Goal: Task Accomplishment & Management: Manage account settings

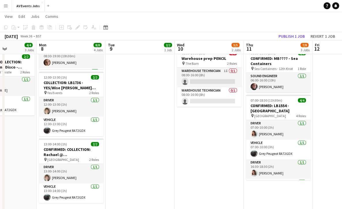
scroll to position [106, 0]
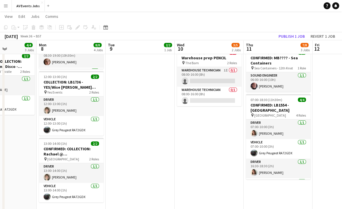
click at [188, 133] on app-date-cell "07:00-18:30 (11h30m) 3/3 CONFIRMED: LB1359 - Green Park (with tech) pin Green P…" at bounding box center [209, 89] width 69 height 262
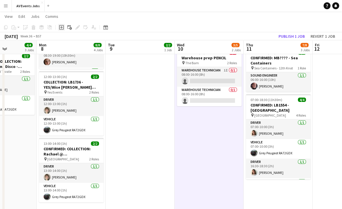
click at [64, 29] on div "Add job" at bounding box center [61, 27] width 7 height 7
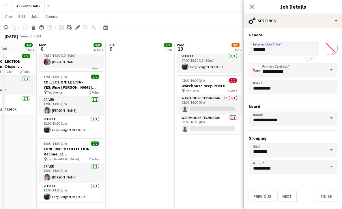
drag, startPoint x: 272, startPoint y: 48, endPoint x: 225, endPoint y: 49, distance: 46.7
click at [225, 49] on body "Menu Boards Boards Boards All jobs Status Workforce Workforce My Workforce Recr…" at bounding box center [171, 57] width 342 height 326
paste input "****"
paste input "**********"
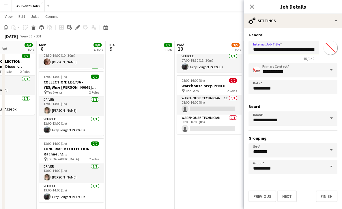
click at [316, 50] on input "**********" at bounding box center [283, 48] width 70 height 14
click at [306, 50] on input "**********" at bounding box center [283, 48] width 70 height 14
paste input "**********"
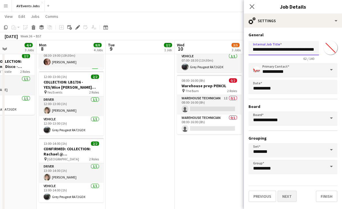
type input "**********"
click at [288, 197] on button "Next" at bounding box center [286, 197] width 19 height 12
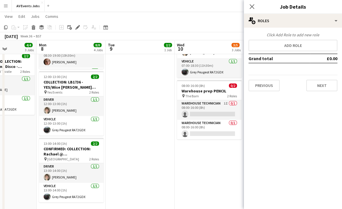
scroll to position [0, 0]
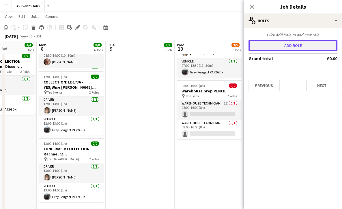
click at [283, 48] on button "Add role" at bounding box center [292, 46] width 89 height 12
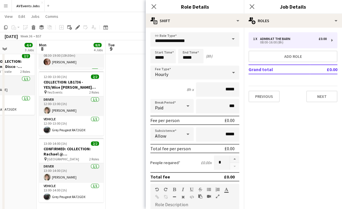
click at [227, 42] on span at bounding box center [233, 39] width 12 height 14
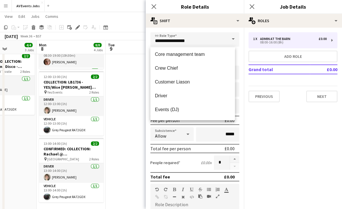
scroll to position [103, 0]
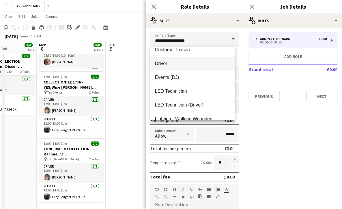
click at [189, 65] on span "Driver" at bounding box center [192, 63] width 75 height 5
type input "******"
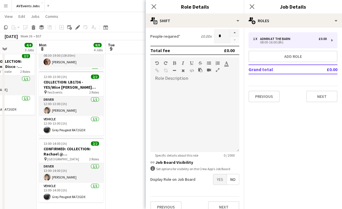
scroll to position [135, 0]
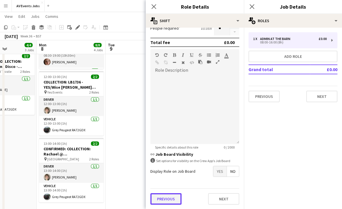
click at [164, 199] on button "Previous" at bounding box center [165, 200] width 31 height 12
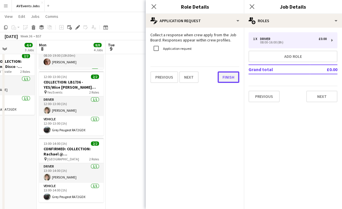
click at [222, 78] on button "Finish" at bounding box center [229, 78] width 22 height 12
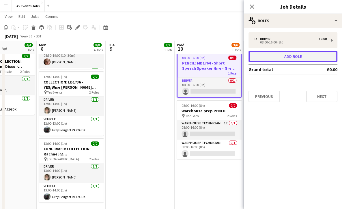
click at [271, 51] on button "Add role" at bounding box center [292, 57] width 89 height 12
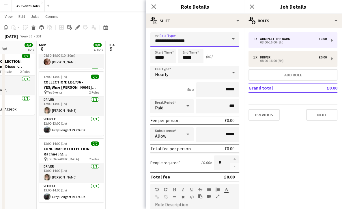
drag, startPoint x: 201, startPoint y: 39, endPoint x: 108, endPoint y: 46, distance: 94.0
click at [108, 46] on body "Menu Boards Boards Boards All jobs Status Workforce Workforce My Workforce Recr…" at bounding box center [171, 57] width 342 height 326
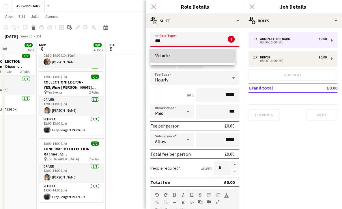
click at [164, 53] on mat-option "Vehicle" at bounding box center [192, 56] width 85 height 14
type input "*******"
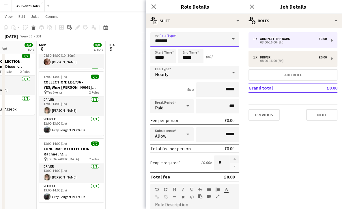
scroll to position [135, 0]
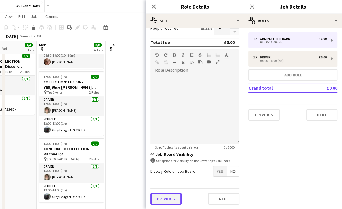
click at [173, 199] on button "Previous" at bounding box center [165, 200] width 31 height 12
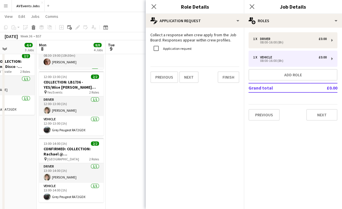
scroll to position [0, 0]
click at [230, 79] on button "Finish" at bounding box center [229, 78] width 22 height 12
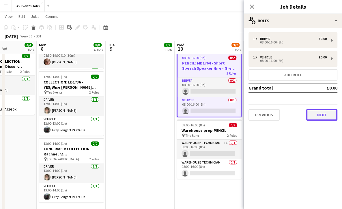
click at [328, 115] on button "Next" at bounding box center [321, 115] width 31 height 12
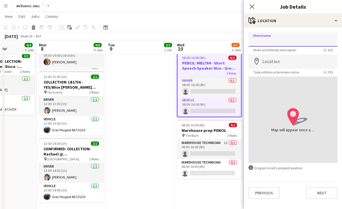
click at [291, 40] on input "Shortname" at bounding box center [292, 39] width 89 height 14
type input "**********"
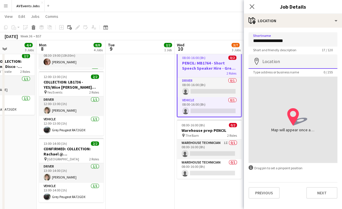
click at [299, 57] on input "Location" at bounding box center [292, 62] width 89 height 14
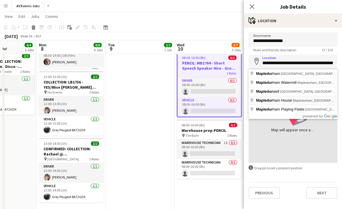
type input "**********"
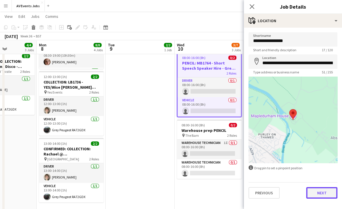
click at [313, 193] on button "Next" at bounding box center [321, 194] width 31 height 12
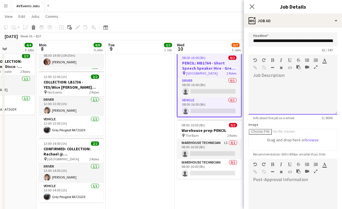
click at [293, 89] on div at bounding box center [292, 97] width 89 height 35
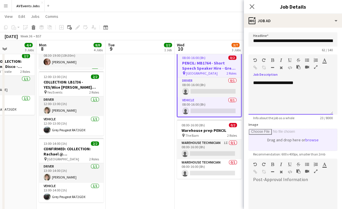
scroll to position [76, 0]
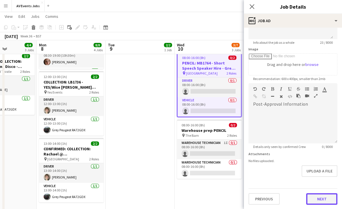
click at [315, 199] on button "Next" at bounding box center [321, 200] width 31 height 12
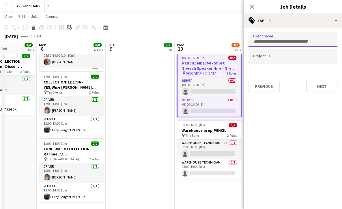
click at [293, 37] on div at bounding box center [292, 39] width 89 height 15
paste input "**********"
type input "**********"
click at [276, 58] on input "Type to search project ID labels..." at bounding box center [293, 57] width 80 height 5
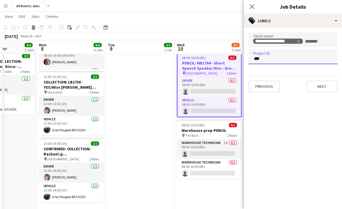
type input "****"
click at [320, 89] on button "Next" at bounding box center [321, 87] width 31 height 12
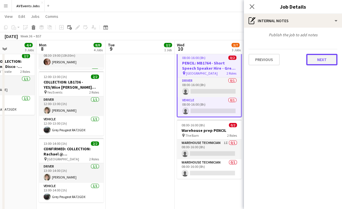
click at [314, 57] on button "Next" at bounding box center [321, 60] width 31 height 12
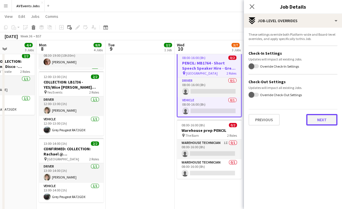
click at [318, 119] on button "Next" at bounding box center [321, 120] width 31 height 12
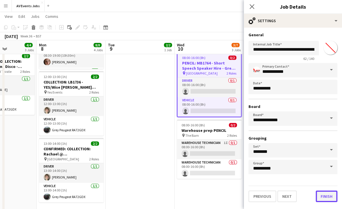
click at [323, 196] on button "Finish" at bounding box center [327, 197] width 22 height 12
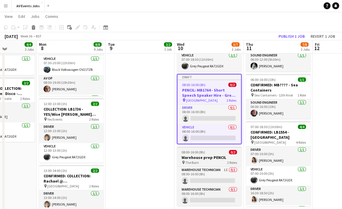
scroll to position [78, 0]
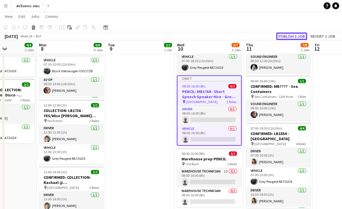
click at [283, 39] on button "Publish 1 job" at bounding box center [291, 37] width 31 height 8
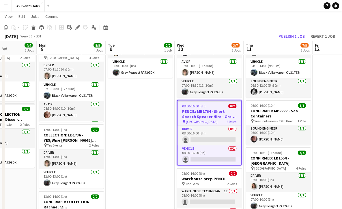
scroll to position [53, 0]
click at [79, 29] on icon "Edit" at bounding box center [77, 27] width 5 height 5
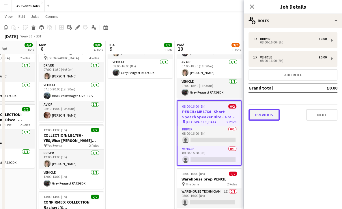
click at [260, 119] on button "Previous" at bounding box center [263, 115] width 31 height 12
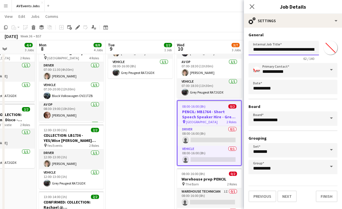
click at [279, 48] on input "**********" at bounding box center [283, 48] width 70 height 14
click at [328, 196] on button "Finish" at bounding box center [327, 197] width 22 height 12
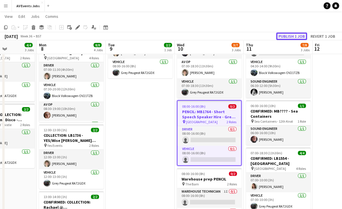
click at [295, 36] on button "Publish 1 job" at bounding box center [291, 37] width 31 height 8
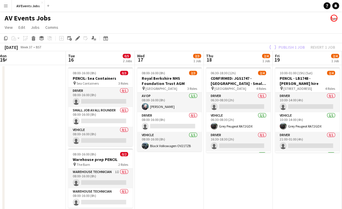
scroll to position [0, 231]
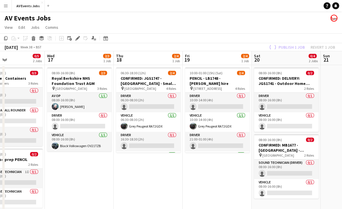
click at [208, 171] on app-date-cell "10:00-01:00 (15h) (Sat) 2/4 PENCIL - LB1748 - SOWA hire pin 21 Denmark Street 4…" at bounding box center [217, 196] width 69 height 262
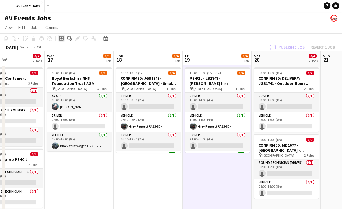
click at [62, 39] on icon "Add job" at bounding box center [61, 38] width 5 height 5
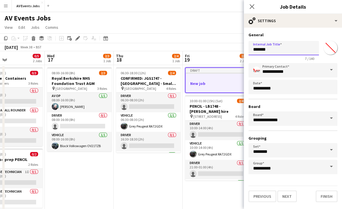
drag, startPoint x: 276, startPoint y: 51, endPoint x: 222, endPoint y: 49, distance: 53.7
click at [222, 49] on body "Menu Boards Boards Boards All jobs Status Workforce Workforce My Workforce Recr…" at bounding box center [171, 163] width 342 height 327
paste input "**********"
type input "**********"
click at [325, 197] on button "Finish" at bounding box center [327, 197] width 22 height 12
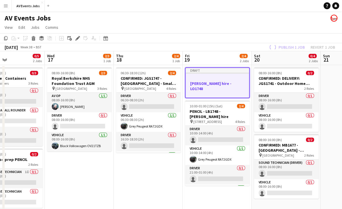
click at [168, 164] on app-date-cell "06:30-18:30 (12h) 2/4 CONFIRMED: JGS1747 - [GEOGRAPHIC_DATA] - Small PA pin Gre…" at bounding box center [148, 196] width 69 height 262
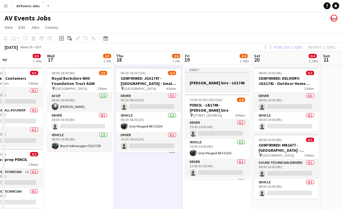
click at [214, 75] on app-job-card "Draft [PERSON_NAME] hire - LO1748" at bounding box center [217, 80] width 65 height 25
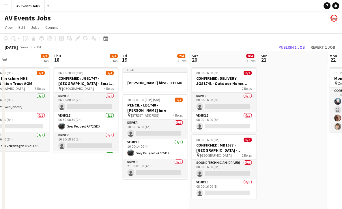
scroll to position [0, 224]
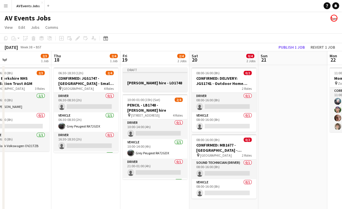
click at [178, 85] on h3 "[PERSON_NAME] hire - LO1748" at bounding box center [155, 82] width 65 height 5
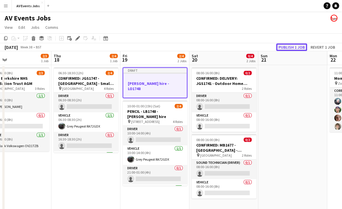
click at [296, 48] on button "Publish 1 job" at bounding box center [291, 48] width 31 height 8
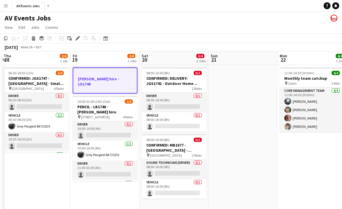
scroll to position [0, 135]
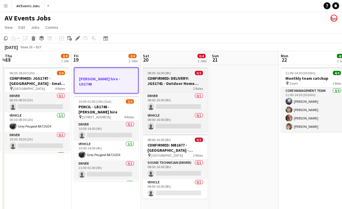
click at [189, 87] on div "2 Roles" at bounding box center [175, 88] width 65 height 5
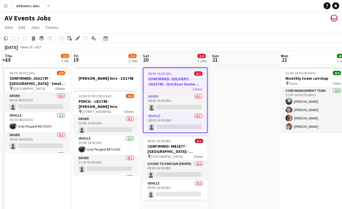
click at [309, 168] on app-date-cell "11:00-14:30 (3h30m) 4/4 Monthly team catchup pin Zoom 1 Role Core management te…" at bounding box center [312, 196] width 69 height 262
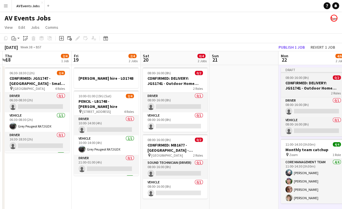
click at [303, 89] on h3 "CONFIRMED: DELIVERY: JGS1741 - Outdoor Home Cinema" at bounding box center [313, 85] width 65 height 10
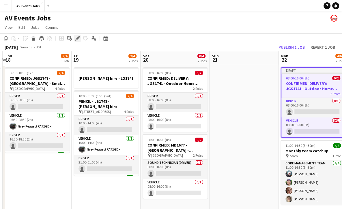
click at [78, 39] on icon "Edit" at bounding box center [77, 38] width 5 height 5
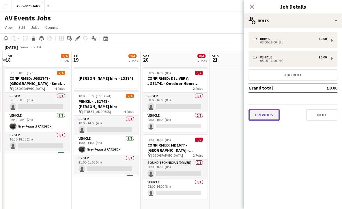
click at [265, 115] on button "Previous" at bounding box center [263, 115] width 31 height 12
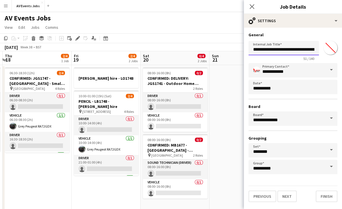
click at [283, 50] on input "**********" at bounding box center [283, 48] width 70 height 14
type input "**********"
click at [293, 197] on button "Next" at bounding box center [286, 197] width 19 height 12
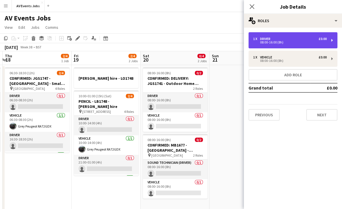
click at [269, 41] on div "08:00-16:00 (8h)" at bounding box center [290, 42] width 74 height 3
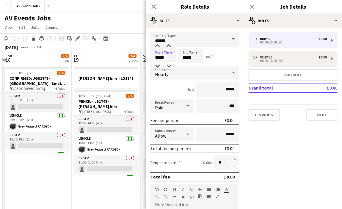
click at [157, 58] on input "*****" at bounding box center [162, 56] width 25 height 14
click at [187, 57] on input "*****" at bounding box center [190, 56] width 25 height 14
drag, startPoint x: 183, startPoint y: 57, endPoint x: 210, endPoint y: 56, distance: 27.2
click at [210, 56] on div "Start Time ***** End Time ***** (8h)" at bounding box center [194, 56] width 89 height 14
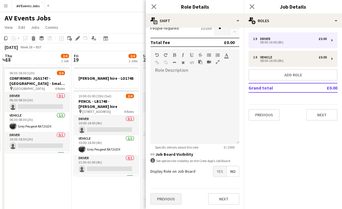
type input "*****"
click at [173, 203] on button "Previous" at bounding box center [165, 200] width 31 height 12
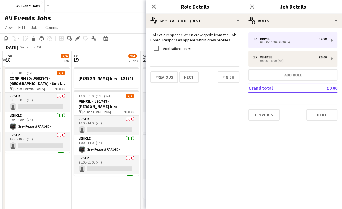
scroll to position [0, 0]
click at [227, 78] on button "Finish" at bounding box center [229, 78] width 22 height 12
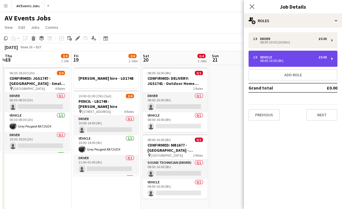
click at [272, 61] on div "08:00-16:00 (8h)" at bounding box center [290, 60] width 74 height 3
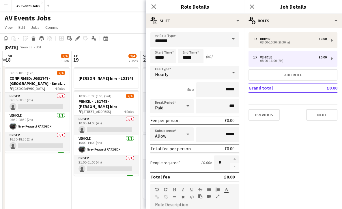
drag, startPoint x: 194, startPoint y: 58, endPoint x: 152, endPoint y: 58, distance: 42.7
click at [152, 58] on div "Start Time ***** End Time ***** (8h)" at bounding box center [194, 56] width 89 height 14
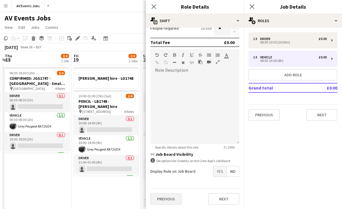
type input "*****"
click at [168, 202] on button "Previous" at bounding box center [165, 200] width 31 height 12
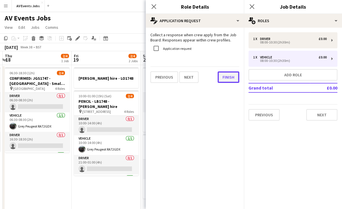
click at [224, 77] on button "Finish" at bounding box center [229, 78] width 22 height 12
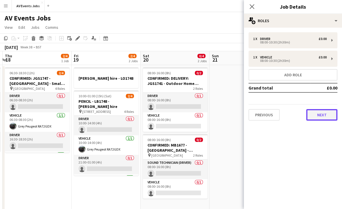
click at [317, 117] on button "Next" at bounding box center [321, 115] width 31 height 12
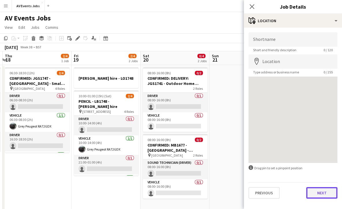
click at [323, 193] on button "Next" at bounding box center [321, 194] width 31 height 12
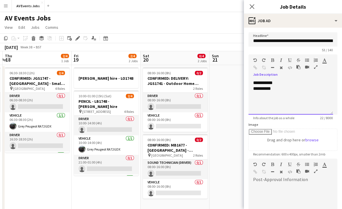
click at [286, 82] on div "**********" at bounding box center [290, 97] width 85 height 35
drag, startPoint x: 286, startPoint y: 82, endPoint x: 244, endPoint y: 82, distance: 42.7
click at [244, 82] on form "**********" at bounding box center [293, 156] width 98 height 248
drag, startPoint x: 278, startPoint y: 89, endPoint x: 245, endPoint y: 81, distance: 33.9
click at [245, 81] on form "**********" at bounding box center [293, 156] width 98 height 248
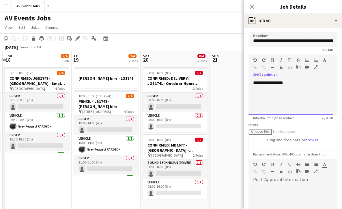
scroll to position [76, 0]
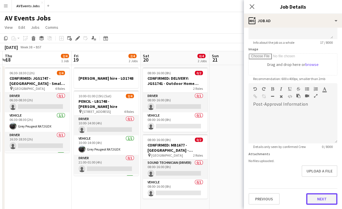
click at [309, 198] on button "Next" at bounding box center [321, 200] width 31 height 12
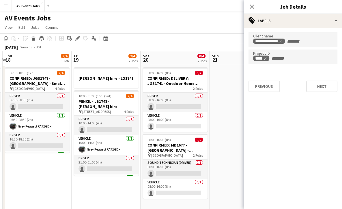
scroll to position [0, 0]
click at [320, 83] on button "Next" at bounding box center [321, 87] width 31 height 12
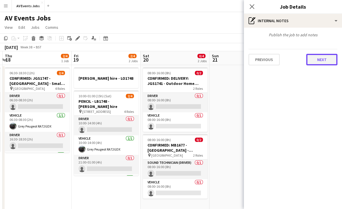
click at [325, 62] on button "Next" at bounding box center [321, 60] width 31 height 12
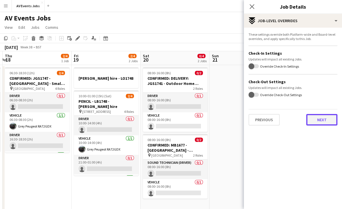
click at [322, 115] on button "Next" at bounding box center [321, 120] width 31 height 12
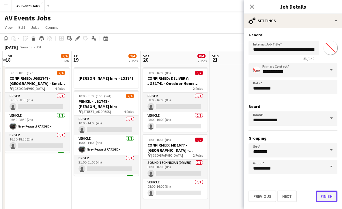
click at [326, 197] on button "Finish" at bounding box center [327, 197] width 22 height 12
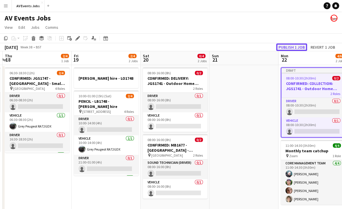
click at [295, 46] on button "Publish 1 job" at bounding box center [291, 48] width 31 height 8
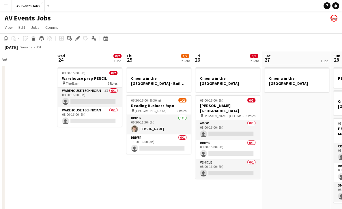
scroll to position [0, 221]
click at [148, 173] on app-date-cell "Cinema in the [GEOGRAPHIC_DATA] - Build day 06:30-16:00 (9h30m) 1/2 Reading Bus…" at bounding box center [158, 196] width 69 height 262
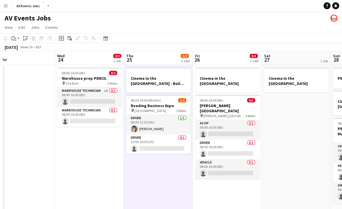
click at [60, 36] on div "Add job" at bounding box center [61, 38] width 7 height 7
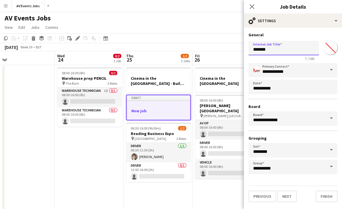
drag, startPoint x: 255, startPoint y: 50, endPoint x: 241, endPoint y: 48, distance: 14.8
click at [241, 48] on body "Menu Boards Boards Boards All jobs Status Workforce Workforce My Workforce Recr…" at bounding box center [171, 163] width 342 height 327
paste input "****"
type input "**********"
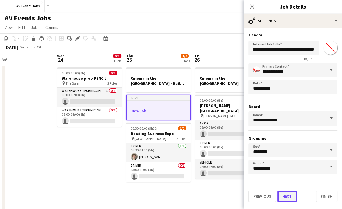
click at [286, 195] on button "Next" at bounding box center [286, 197] width 19 height 12
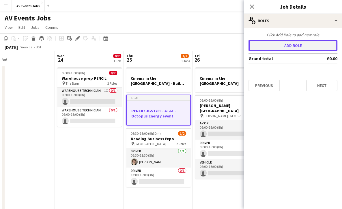
click at [286, 46] on button "Add role" at bounding box center [292, 46] width 89 height 12
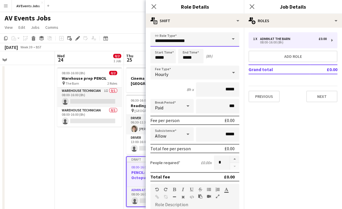
click at [213, 40] on input "**********" at bounding box center [194, 39] width 89 height 14
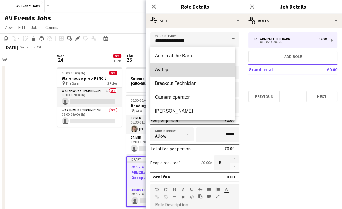
click at [200, 69] on span "AV Op" at bounding box center [192, 69] width 75 height 5
type input "*****"
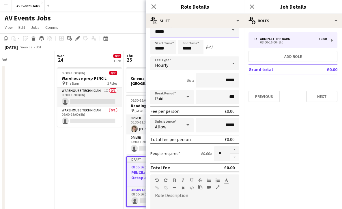
scroll to position [9, 0]
click at [164, 51] on input "*****" at bounding box center [162, 47] width 25 height 14
drag, startPoint x: 165, startPoint y: 49, endPoint x: 147, endPoint y: 51, distance: 17.9
click at [147, 51] on form "link Role Type ***** Start Time ***** End Time ***** (8h) Fee Type Hourly 8h x …" at bounding box center [195, 179] width 98 height 312
type input "*****"
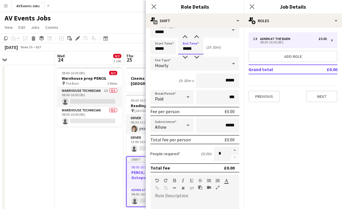
drag, startPoint x: 196, startPoint y: 50, endPoint x: 167, endPoint y: 50, distance: 29.7
click at [167, 50] on div "Start Time ***** End Time ***** (1h 30m)" at bounding box center [194, 47] width 89 height 14
type input "*****"
click at [178, 61] on div "Hourly" at bounding box center [188, 64] width 77 height 14
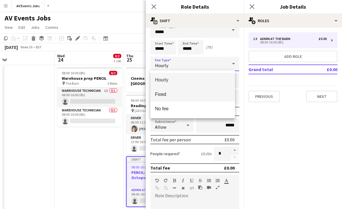
click at [169, 95] on span "Fixed" at bounding box center [192, 94] width 75 height 5
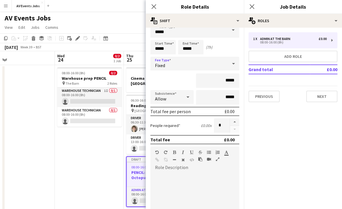
scroll to position [106, 0]
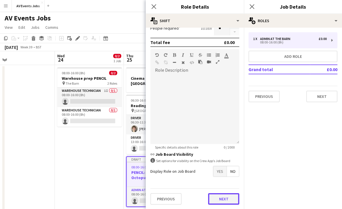
click at [220, 201] on button "Next" at bounding box center [223, 200] width 31 height 12
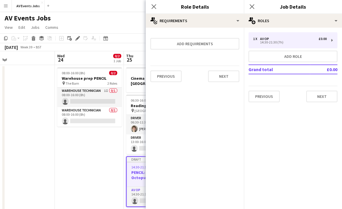
scroll to position [0, 0]
click at [222, 75] on button "Next" at bounding box center [223, 77] width 31 height 12
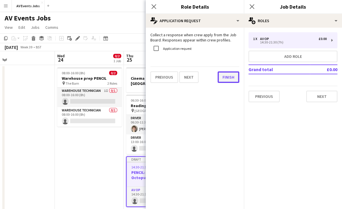
click at [224, 77] on button "Finish" at bounding box center [229, 78] width 22 height 12
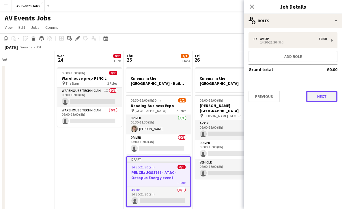
click at [320, 96] on button "Next" at bounding box center [321, 97] width 31 height 12
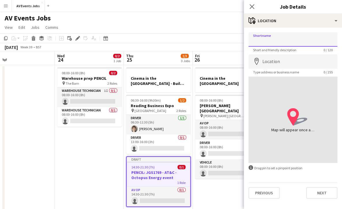
click at [288, 41] on input "Shortname" at bounding box center [292, 39] width 89 height 14
type input "**********"
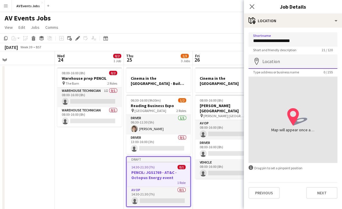
click at [287, 61] on input "Location" at bounding box center [292, 62] width 89 height 14
type input "**********"
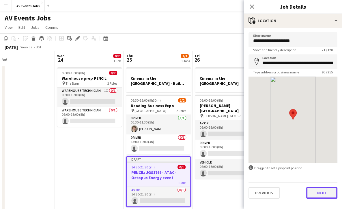
click at [312, 193] on button "Next" at bounding box center [321, 194] width 31 height 12
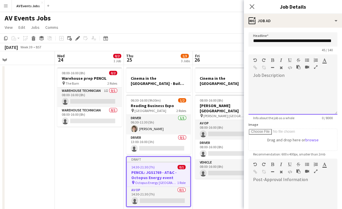
click at [291, 90] on div at bounding box center [292, 97] width 89 height 35
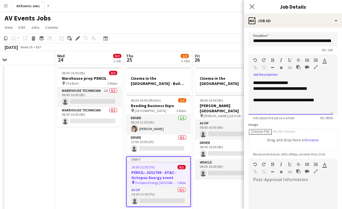
scroll to position [76, 0]
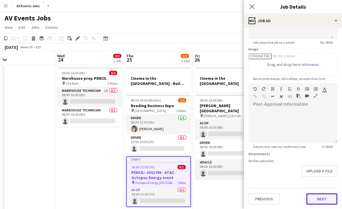
click at [310, 200] on button "Next" at bounding box center [321, 200] width 31 height 12
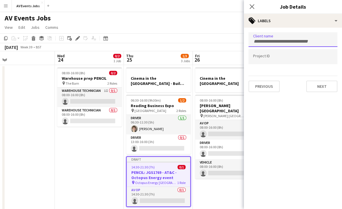
click at [303, 40] on input "Type to search client labels..." at bounding box center [293, 41] width 80 height 5
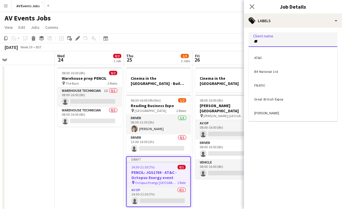
type input "**"
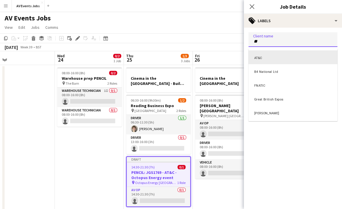
click at [292, 57] on div "AT&C" at bounding box center [292, 57] width 89 height 14
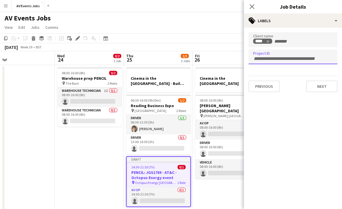
click at [287, 58] on input "Type to search project ID labels..." at bounding box center [293, 58] width 80 height 5
type input "****"
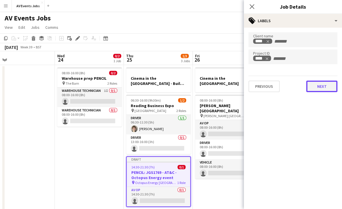
click at [319, 86] on button "Next" at bounding box center [321, 87] width 31 height 12
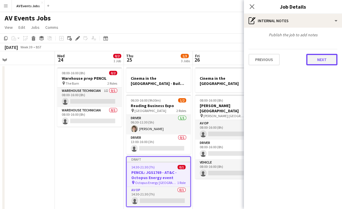
click at [323, 59] on button "Next" at bounding box center [321, 60] width 31 height 12
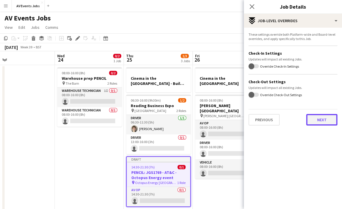
click at [327, 120] on button "Next" at bounding box center [321, 120] width 31 height 12
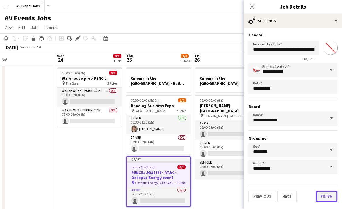
click at [327, 198] on button "Finish" at bounding box center [327, 197] width 22 height 12
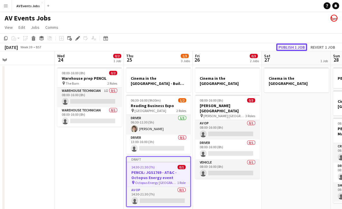
click at [295, 47] on button "Publish 1 job" at bounding box center [291, 48] width 31 height 8
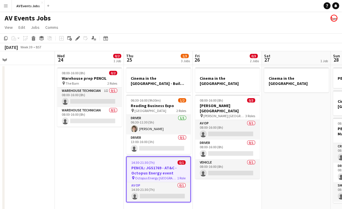
click at [179, 173] on h3 "PENCIL: JGS1769 - AT&C - Octopus Energy event" at bounding box center [158, 171] width 63 height 10
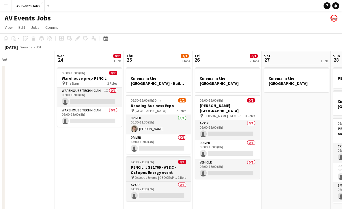
click at [150, 175] on h3 "PENCIL: JGS1769 - AT&C - Octopus Energy event" at bounding box center [158, 170] width 65 height 10
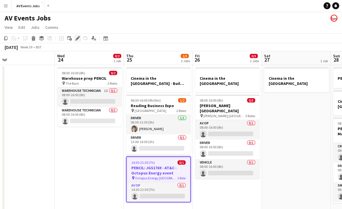
click at [77, 36] on icon "Edit" at bounding box center [77, 38] width 5 height 5
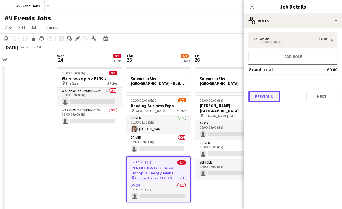
click at [270, 96] on button "Previous" at bounding box center [263, 97] width 31 height 12
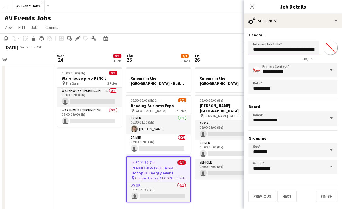
click at [280, 49] on input "**********" at bounding box center [283, 48] width 70 height 14
click at [250, 3] on app-icon "Close pop-in" at bounding box center [252, 7] width 8 height 8
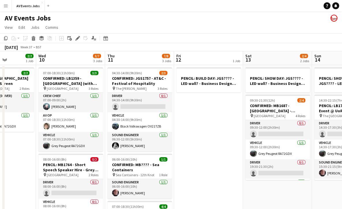
scroll to position [0, 170]
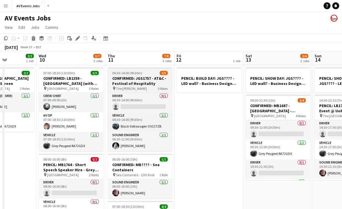
click at [134, 84] on h3 "CONFIRMED: JGS1757 - AT&C - Festival of Hospitality" at bounding box center [140, 81] width 65 height 10
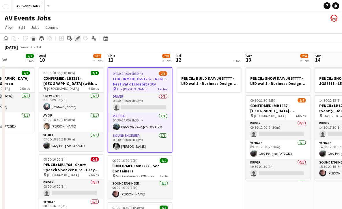
click at [77, 40] on icon at bounding box center [77, 38] width 3 height 3
type input "**********"
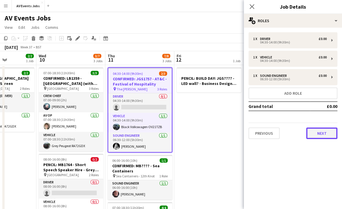
click at [318, 135] on button "Next" at bounding box center [321, 134] width 31 height 12
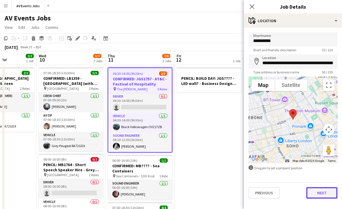
click at [321, 193] on button "Next" at bounding box center [321, 194] width 31 height 12
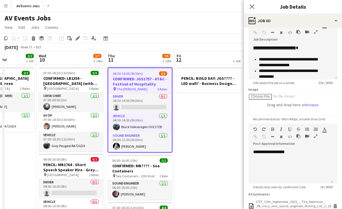
scroll to position [35, 0]
click at [301, 153] on div "**********" at bounding box center [290, 166] width 85 height 35
click at [272, 151] on div "**********" at bounding box center [290, 166] width 85 height 35
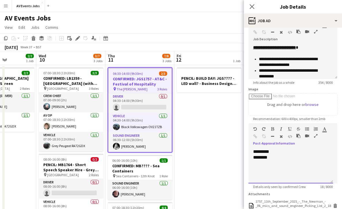
click at [309, 130] on div at bounding box center [313, 130] width 17 height 7
click at [306, 128] on icon "button" at bounding box center [307, 129] width 4 height 4
click at [288, 156] on li "********" at bounding box center [294, 158] width 70 height 6
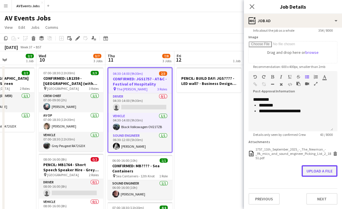
click at [306, 172] on button "Upload a file" at bounding box center [319, 172] width 36 height 12
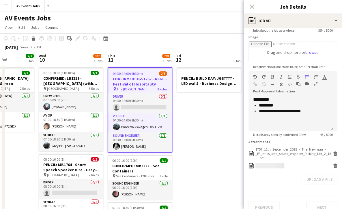
scroll to position [96, 0]
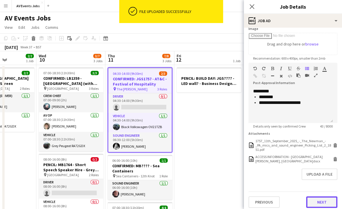
click at [311, 201] on button "Next" at bounding box center [321, 203] width 31 height 12
type input "*******"
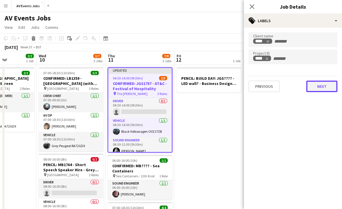
click at [323, 88] on button "Next" at bounding box center [321, 87] width 31 height 12
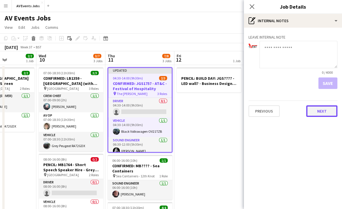
click at [321, 109] on button "Next" at bounding box center [321, 112] width 31 height 12
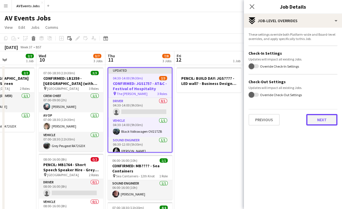
click at [323, 118] on button "Next" at bounding box center [321, 120] width 31 height 12
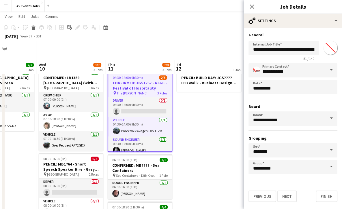
scroll to position [35, 0]
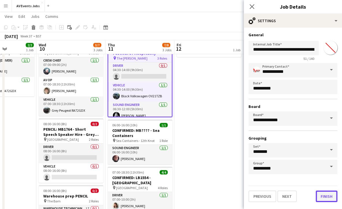
click at [324, 198] on button "Finish" at bounding box center [327, 197] width 22 height 12
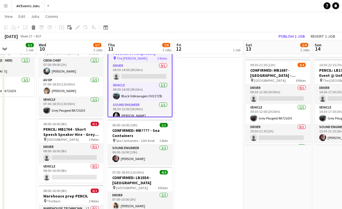
scroll to position [0, 0]
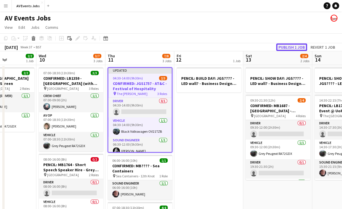
click at [288, 45] on button "Publish 1 job" at bounding box center [291, 48] width 31 height 8
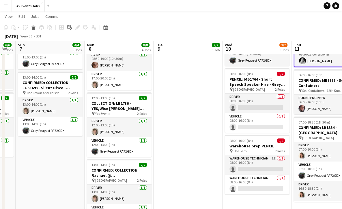
scroll to position [85, 0]
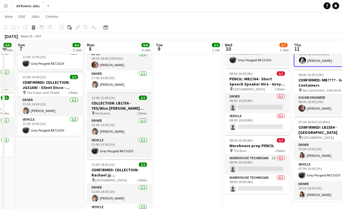
click at [117, 104] on h3 "COLLECTION: LB1736 - YES/Wise [PERSON_NAME] hire" at bounding box center [119, 106] width 65 height 10
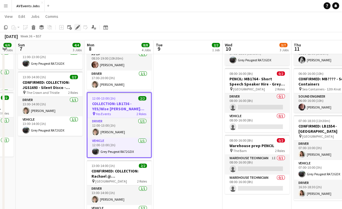
click at [79, 27] on icon at bounding box center [77, 27] width 3 height 3
type input "*******"
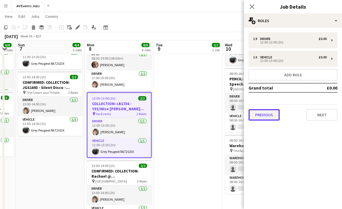
click at [270, 114] on button "Previous" at bounding box center [263, 115] width 31 height 12
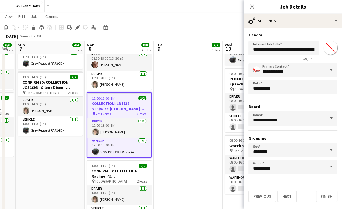
click at [278, 49] on input "**********" at bounding box center [283, 48] width 70 height 14
type input "**********"
click at [287, 199] on button "Next" at bounding box center [286, 197] width 19 height 12
type input "**********"
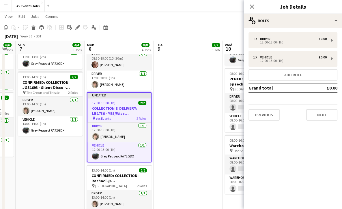
scroll to position [0, 0]
click at [314, 116] on button "Next" at bounding box center [321, 115] width 31 height 12
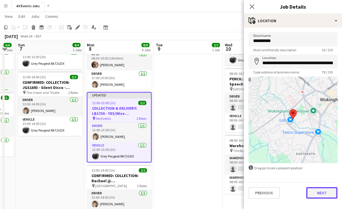
click at [318, 192] on button "Next" at bounding box center [321, 194] width 31 height 12
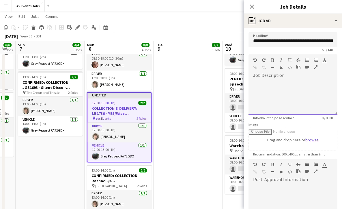
click at [288, 76] on div "default Heading 1 Heading 2 Heading 3 Heading 4 Heading 5 Heading 6 Heading 7 P…" at bounding box center [292, 66] width 89 height 22
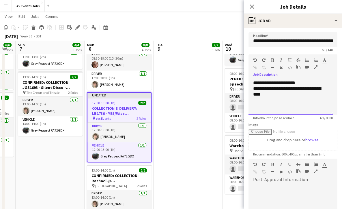
click at [298, 87] on div "**********" at bounding box center [290, 92] width 75 height 12
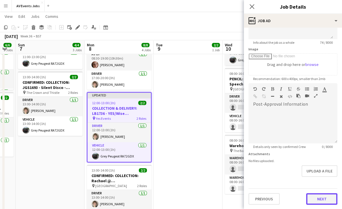
click at [314, 198] on button "Next" at bounding box center [321, 200] width 31 height 12
type input "*******"
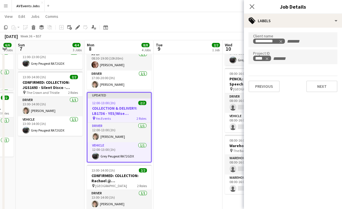
scroll to position [0, 0]
click at [316, 86] on button "Next" at bounding box center [321, 87] width 31 height 12
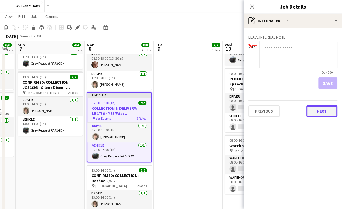
click at [326, 115] on button "Next" at bounding box center [321, 112] width 31 height 12
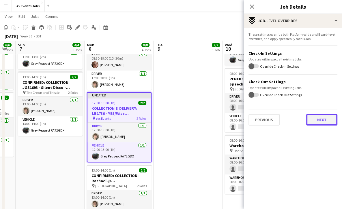
click at [325, 125] on button "Next" at bounding box center [321, 120] width 31 height 12
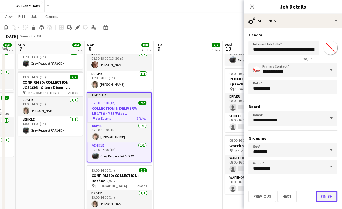
click at [326, 199] on button "Finish" at bounding box center [327, 197] width 22 height 12
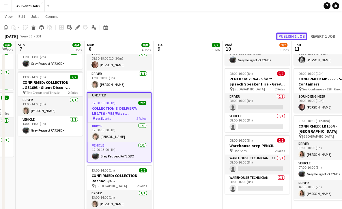
click at [295, 33] on button "Publish 1 job" at bounding box center [291, 37] width 31 height 8
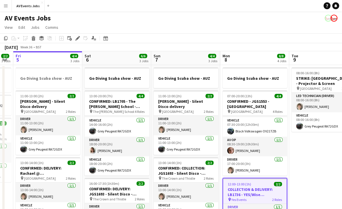
click at [220, 109] on app-date-cell "Go Diving Scuba show - AUZ 07:00-20:00 (13h) 4/4 CONFIRMED - JGS1553 - [GEOGRAP…" at bounding box center [254, 196] width 69 height 262
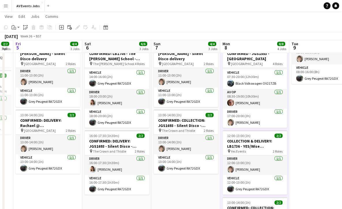
scroll to position [48, 0]
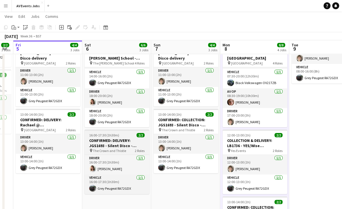
click at [125, 144] on h3 "CONFIRMED: DELIVERY: JGS1693 - Silent Disco - Reanne" at bounding box center [117, 143] width 65 height 10
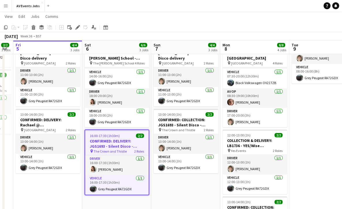
click at [178, 183] on app-date-cell "Go Diving Scuba show - AUZ 11:00-13:00 (2h) 2/2 [PERSON_NAME] - Silent Disco de…" at bounding box center [185, 148] width 69 height 262
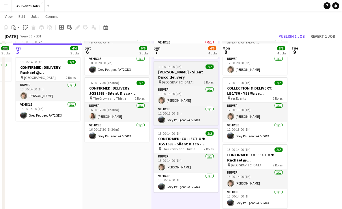
scroll to position [104, 0]
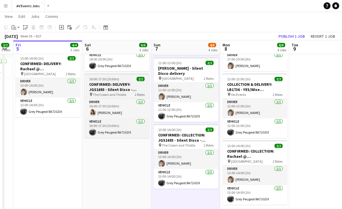
click at [123, 85] on h3 "CONFIRMED: DELIVERY: JGS1693 - Silent Disco - Reanne" at bounding box center [117, 87] width 65 height 10
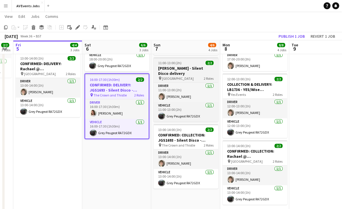
click at [186, 68] on h3 "[PERSON_NAME] - Silent Disco delivery" at bounding box center [185, 71] width 65 height 10
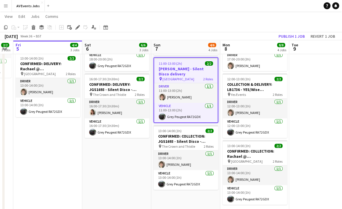
click at [119, 158] on app-date-cell "Go Diving Scuba show - AUZ 13:00-20:00 (7h) 4/4 CONFIRMED: LB1705 - The [PERSON…" at bounding box center [116, 91] width 69 height 262
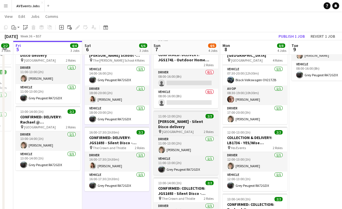
scroll to position [52, 0]
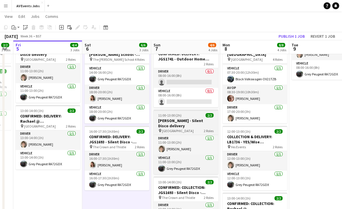
click at [168, 121] on h3 "[PERSON_NAME] - Silent Disco delivery" at bounding box center [185, 123] width 65 height 10
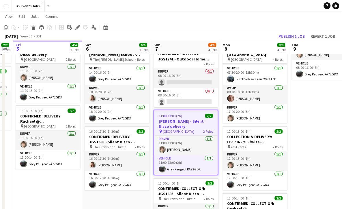
click at [48, 177] on app-date-cell "Go Diving Scuba show - AUZ 11:00-13:00 (2h) 2/2 [PERSON_NAME] - Silent Disco de…" at bounding box center [47, 144] width 69 height 262
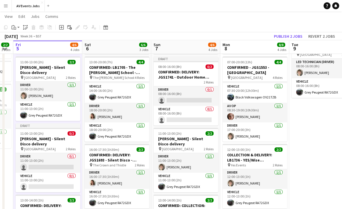
scroll to position [33, 0]
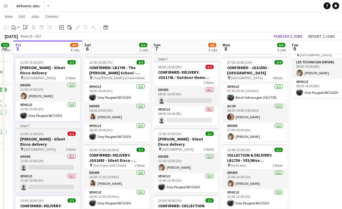
click at [53, 137] on h3 "[PERSON_NAME] - Silent Disco delivery" at bounding box center [48, 142] width 65 height 10
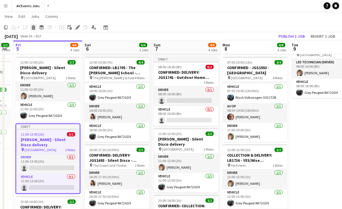
click at [34, 27] on icon at bounding box center [33, 28] width 3 height 3
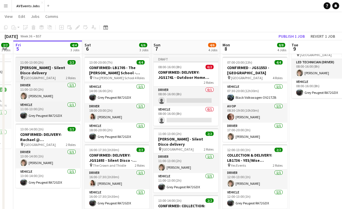
click at [53, 65] on app-job-card "11:00-13:00 (2h) 2/2 [PERSON_NAME] - Silent Disco delivery pin Catweazle Manor …" at bounding box center [48, 89] width 65 height 65
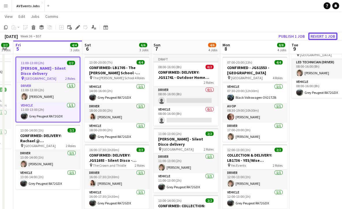
click at [318, 36] on button "Revert 1 job" at bounding box center [322, 37] width 29 height 8
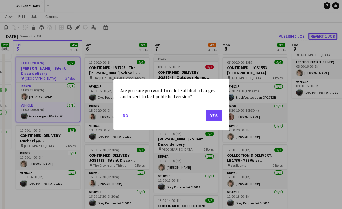
scroll to position [0, 0]
click at [214, 117] on button "Yes" at bounding box center [214, 116] width 16 height 12
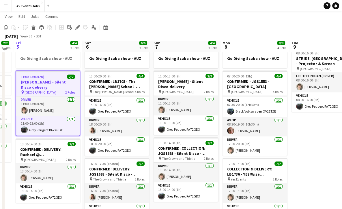
scroll to position [31, 0]
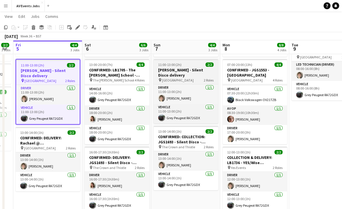
click at [183, 63] on div "11:00-13:00 (2h) 2/2" at bounding box center [185, 65] width 65 height 4
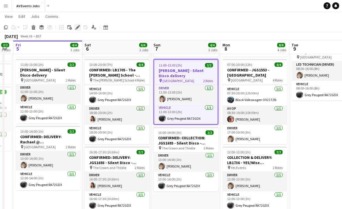
click at [76, 28] on icon "Edit" at bounding box center [77, 27] width 5 height 5
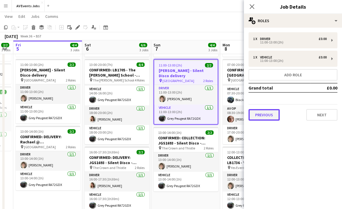
click at [264, 113] on button "Previous" at bounding box center [263, 115] width 31 height 12
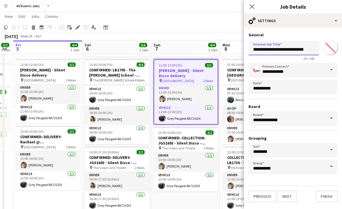
click at [297, 49] on input "**********" at bounding box center [283, 48] width 70 height 14
type input "**********"
click button "Next" at bounding box center [286, 197] width 19 height 12
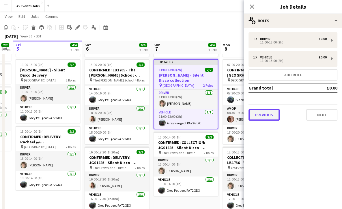
click at [265, 117] on button "Previous" at bounding box center [263, 115] width 31 height 12
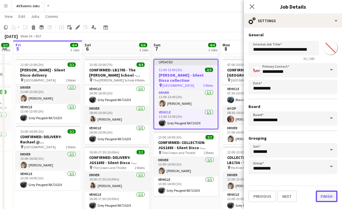
click at [326, 193] on button "Finish" at bounding box center [327, 197] width 22 height 12
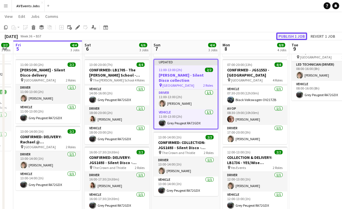
click at [284, 38] on button "Publish 1 job" at bounding box center [291, 37] width 31 height 8
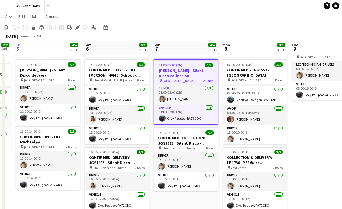
click at [70, 196] on app-date-cell "Go Diving Scuba show - AUZ 11:00-13:00 (2h) 2/2 [PERSON_NAME] - Silent Disco de…" at bounding box center [47, 165] width 69 height 262
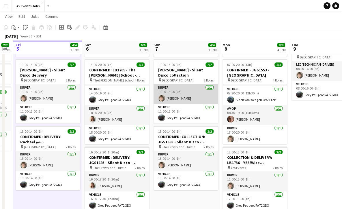
click at [181, 98] on app-card-role "Driver [DATE] 11:00-13:00 (2h) [PERSON_NAME]" at bounding box center [185, 95] width 65 height 20
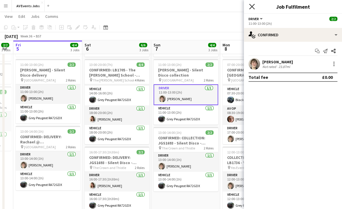
click at [253, 7] on icon "Close pop-in" at bounding box center [251, 6] width 5 height 5
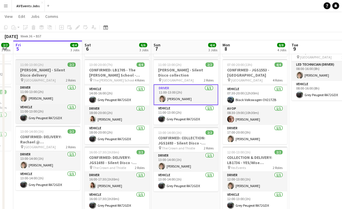
click at [46, 70] on h3 "[PERSON_NAME] - Silent Disco delivery" at bounding box center [48, 73] width 65 height 10
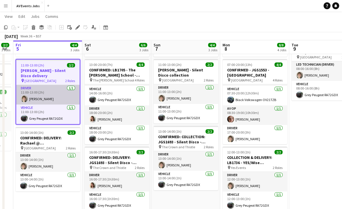
click at [48, 90] on app-card-role "Driver [DATE] 11:00-13:00 (2h) [PERSON_NAME]" at bounding box center [47, 95] width 63 height 20
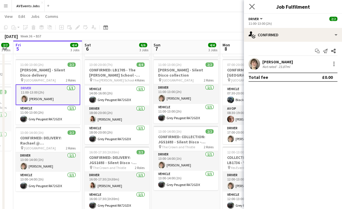
click at [254, 10] on app-icon "Close pop-in" at bounding box center [252, 7] width 8 height 8
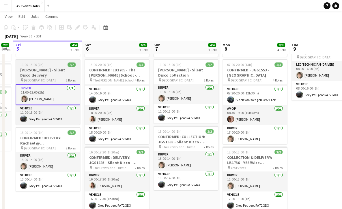
click at [38, 70] on h3 "[PERSON_NAME] - Silent Disco delivery" at bounding box center [48, 73] width 65 height 10
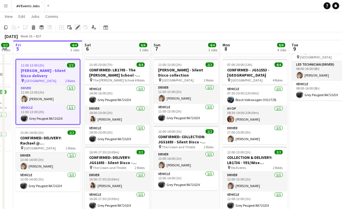
click at [78, 27] on icon at bounding box center [77, 27] width 3 height 3
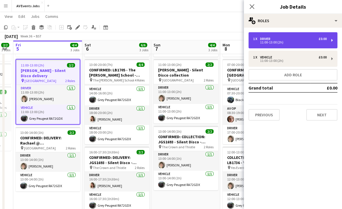
click at [274, 38] on div "1 x Driver £0.00" at bounding box center [290, 39] width 74 height 4
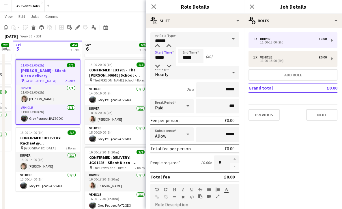
drag, startPoint x: 160, startPoint y: 58, endPoint x: 150, endPoint y: 57, distance: 9.8
click at [150, 57] on form "link Role Type ****** Start Time ***** End Time ***** (2h) Fee Type Hourly 2h x…" at bounding box center [195, 188] width 98 height 312
type input "*****"
drag, startPoint x: 186, startPoint y: 57, endPoint x: 180, endPoint y: 57, distance: 6.1
click at [180, 57] on input "*****" at bounding box center [190, 56] width 25 height 14
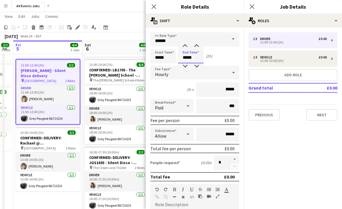
scroll to position [135, 0]
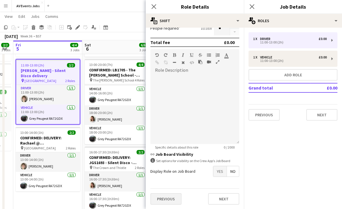
type input "*****"
click at [165, 200] on button "Previous" at bounding box center [165, 200] width 31 height 12
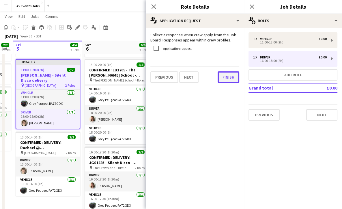
click at [226, 78] on button "Finish" at bounding box center [229, 78] width 22 height 12
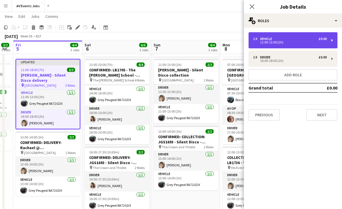
click at [270, 34] on div "1 x Vehicle £0.00 11:00-13:00 (2h)" at bounding box center [292, 40] width 89 height 16
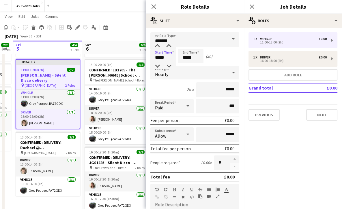
drag, startPoint x: 164, startPoint y: 57, endPoint x: 142, endPoint y: 59, distance: 22.0
click at [142, 59] on body "Menu Boards Boards Boards All jobs Status Workforce Workforce My Workforce Recr…" at bounding box center [171, 132] width 342 height 326
type input "*****"
click at [183, 57] on input "*****" at bounding box center [190, 56] width 25 height 14
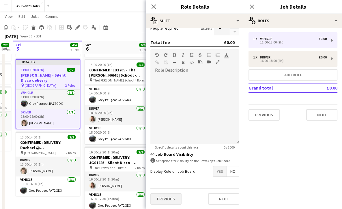
type input "*****"
click at [163, 198] on button "Previous" at bounding box center [165, 200] width 31 height 12
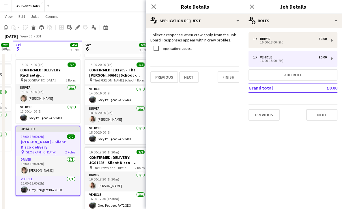
scroll to position [0, 0]
click at [227, 79] on button "Finish" at bounding box center [229, 78] width 22 height 12
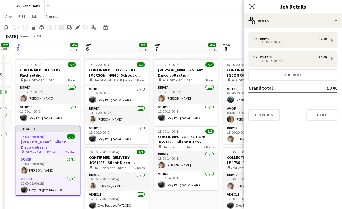
click at [252, 7] on icon at bounding box center [251, 6] width 5 height 5
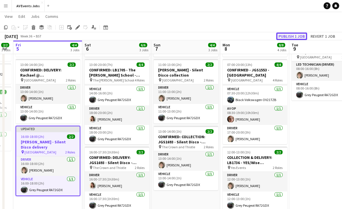
click at [283, 36] on button "Publish 1 job" at bounding box center [291, 37] width 31 height 8
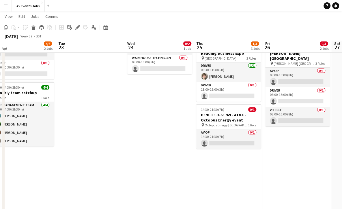
scroll to position [50, 0]
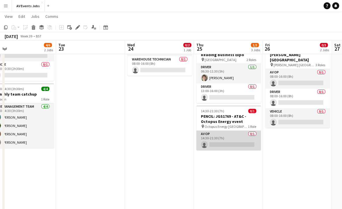
click at [228, 145] on app-card-role "AV Op 0/1 14:30-21:30 (7h) single-neutral-actions" at bounding box center [228, 141] width 65 height 20
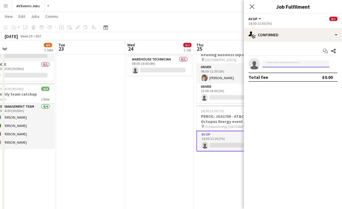
click at [280, 62] on input at bounding box center [295, 64] width 67 height 7
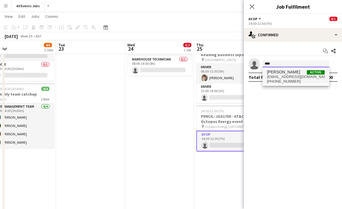
type input "****"
click at [280, 75] on span "[EMAIL_ADDRESS][DOMAIN_NAME]" at bounding box center [296, 77] width 58 height 5
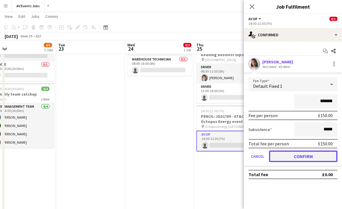
click at [304, 157] on button "Confirm" at bounding box center [303, 157] width 68 height 12
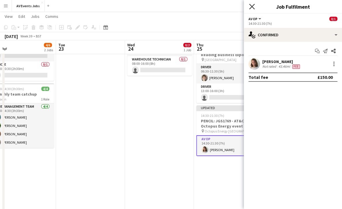
click at [252, 7] on icon at bounding box center [251, 6] width 5 height 5
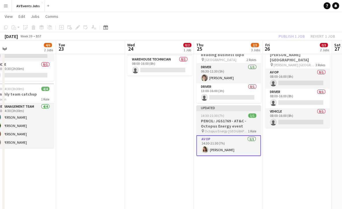
click at [230, 122] on h3 "PENCIL: JGS1769 - AT&C - Octopus Energy event" at bounding box center [228, 124] width 65 height 10
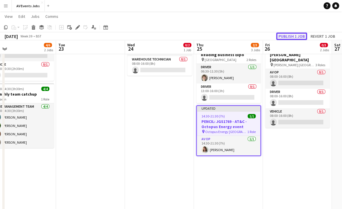
click at [293, 35] on button "Publish 1 job" at bounding box center [291, 37] width 31 height 8
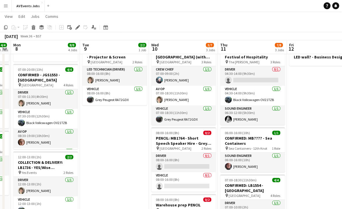
scroll to position [26, 0]
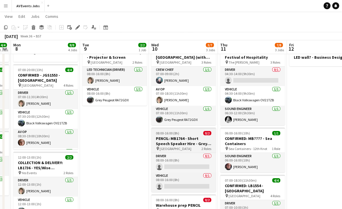
click at [180, 143] on h3 "PENCIL: MB1764 - Short Speech Speaker Hire - Grey [PERSON_NAME] Events" at bounding box center [183, 141] width 65 height 10
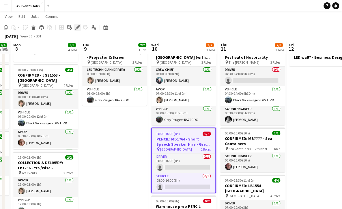
click at [78, 29] on icon "Edit" at bounding box center [77, 27] width 5 height 5
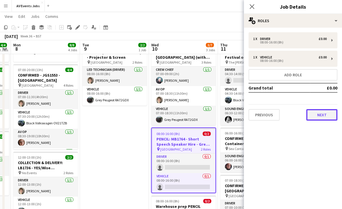
click at [317, 117] on button "Next" at bounding box center [321, 115] width 31 height 12
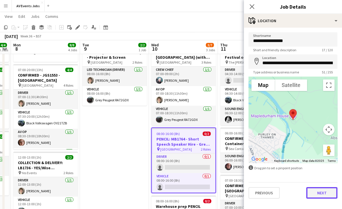
click at [321, 192] on button "Next" at bounding box center [321, 194] width 31 height 12
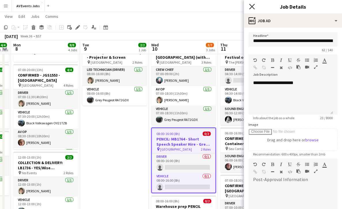
click at [254, 6] on icon "Close pop-in" at bounding box center [251, 6] width 5 height 5
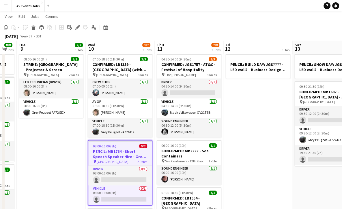
scroll to position [0, 190]
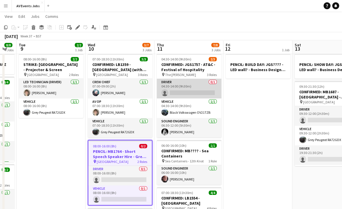
click at [205, 86] on app-card-role "Driver 0/1 04:30-14:00 (9h30m) single-neutral-actions" at bounding box center [189, 89] width 65 height 20
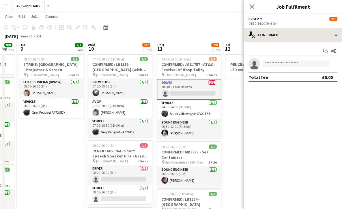
drag, startPoint x: 319, startPoint y: 27, endPoint x: 317, endPoint y: 35, distance: 7.7
click at [317, 35] on div "Driver All roles Driver [DATE] 04:30-14:00 (9h30m) single-neutral-actions-check…" at bounding box center [293, 112] width 98 height 196
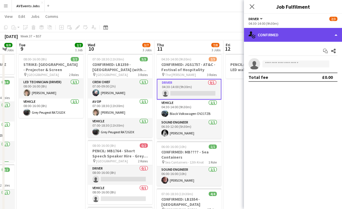
click at [317, 35] on div "single-neutral-actions-check-2 Confirmed" at bounding box center [293, 35] width 98 height 14
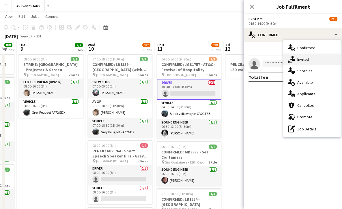
click at [313, 61] on div "single-neutral-actions-share-1 Invited" at bounding box center [311, 60] width 57 height 12
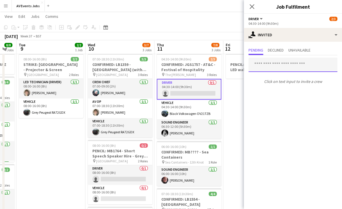
click at [286, 69] on input "text" at bounding box center [292, 65] width 89 height 14
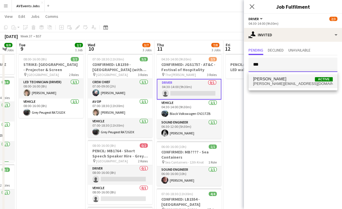
type input "***"
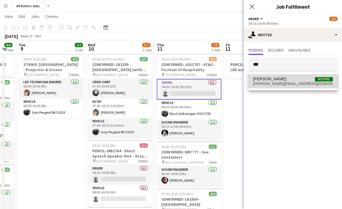
click at [284, 80] on span "[PERSON_NAME] Active" at bounding box center [293, 79] width 80 height 5
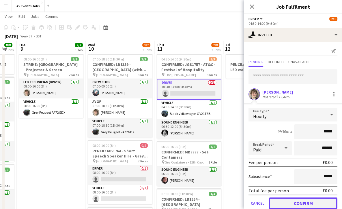
click at [297, 207] on button "Confirm" at bounding box center [303, 204] width 68 height 12
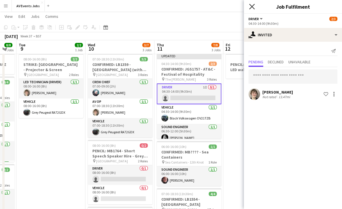
click at [252, 5] on icon "Close pop-in" at bounding box center [251, 6] width 5 height 5
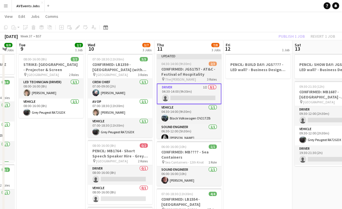
click at [197, 63] on div "04:30-14:00 (9h30m) 2/3" at bounding box center [189, 64] width 65 height 4
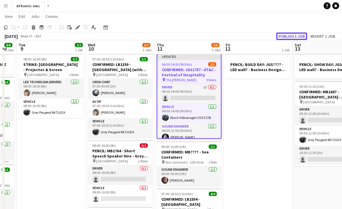
click at [301, 37] on button "Publish 1 job" at bounding box center [291, 37] width 31 height 8
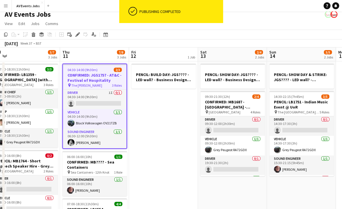
scroll to position [0, 228]
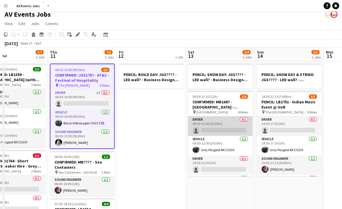
click at [220, 127] on app-card-role "Driver 0/1 09:30-12:00 (2h30m) single-neutral-actions" at bounding box center [220, 127] width 65 height 20
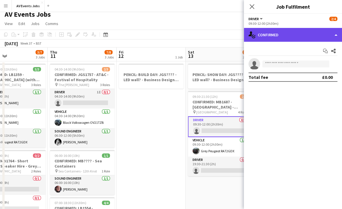
click at [279, 36] on div "single-neutral-actions-check-2 Confirmed" at bounding box center [293, 35] width 98 height 14
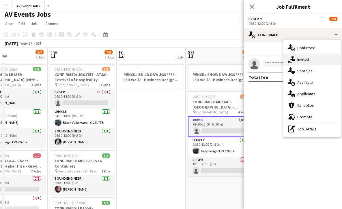
click at [295, 56] on div "single-neutral-actions-share-1 Invited" at bounding box center [311, 60] width 57 height 12
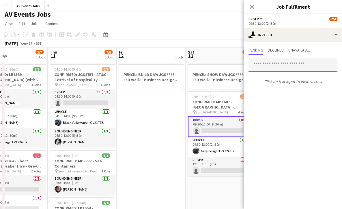
click at [280, 65] on input "text" at bounding box center [292, 65] width 89 height 14
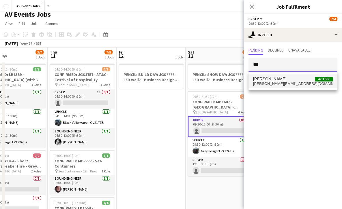
type input "***"
click at [279, 77] on span "[PERSON_NAME] Active" at bounding box center [293, 79] width 80 height 5
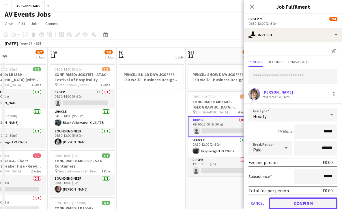
click at [297, 200] on button "Confirm" at bounding box center [303, 204] width 68 height 12
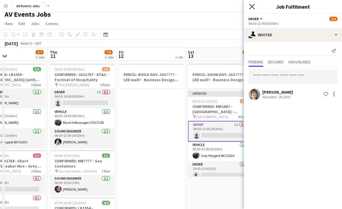
click at [251, 8] on icon "Close pop-in" at bounding box center [251, 6] width 5 height 5
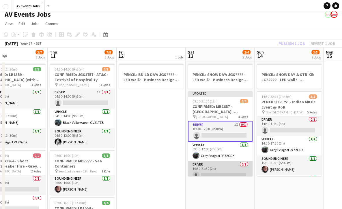
click at [218, 164] on app-card-role "Driver 0/1 19:30-21:30 (2h) single-neutral-actions" at bounding box center [220, 172] width 65 height 20
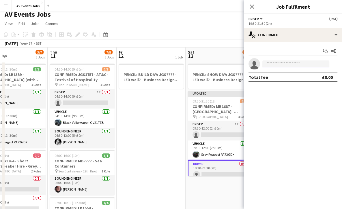
click at [271, 65] on input at bounding box center [295, 64] width 67 height 7
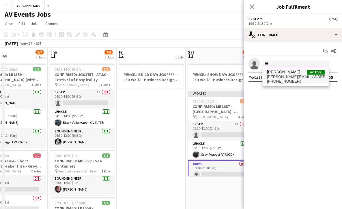
type input "***"
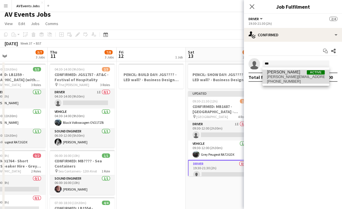
click at [281, 80] on span "[PHONE_NUMBER]" at bounding box center [296, 81] width 58 height 5
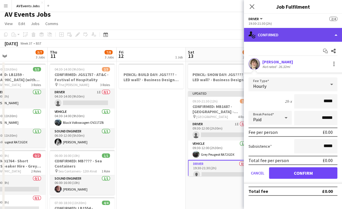
click at [296, 39] on div "single-neutral-actions-check-2 Confirmed" at bounding box center [293, 35] width 98 height 14
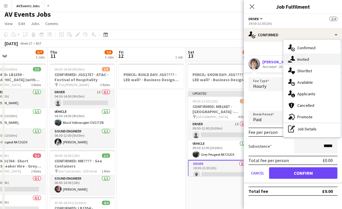
click at [302, 61] on span "Invited" at bounding box center [303, 59] width 12 height 5
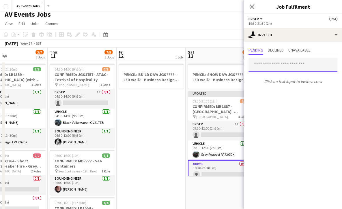
click at [284, 65] on input "text" at bounding box center [292, 65] width 89 height 14
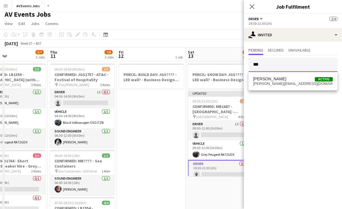
type input "***"
click at [282, 74] on div "[PERSON_NAME] Active [PERSON_NAME][EMAIL_ADDRESS][DOMAIN_NAME]" at bounding box center [292, 81] width 89 height 18
click at [281, 82] on span "[PERSON_NAME][EMAIL_ADDRESS][DOMAIN_NAME]" at bounding box center [293, 84] width 80 height 5
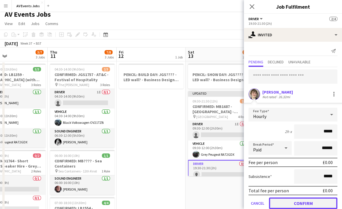
click at [294, 204] on button "Confirm" at bounding box center [303, 204] width 68 height 12
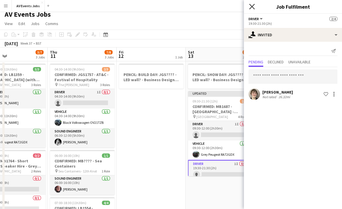
click at [250, 6] on icon "Close pop-in" at bounding box center [251, 6] width 5 height 5
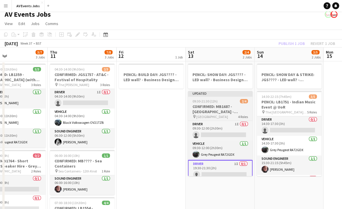
click at [222, 104] on app-job-card "Updated 09:30-21:30 (12h) 2/4 CONFIRMED: MB1687 - [GEOGRAPHIC_DATA] - Wedding P…" at bounding box center [220, 133] width 65 height 85
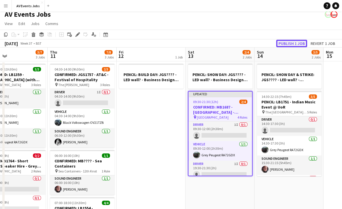
click at [290, 41] on button "Publish 1 job" at bounding box center [291, 44] width 31 height 8
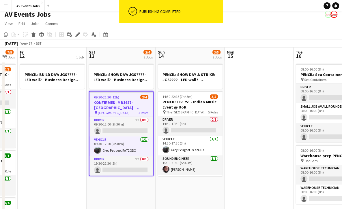
scroll to position [0, 191]
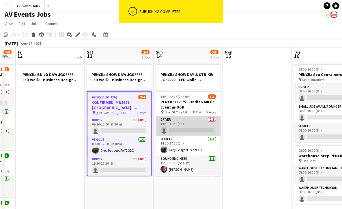
click at [194, 130] on app-card-role "Driver 0/1 14:30-17:30 (3h) single-neutral-actions" at bounding box center [188, 127] width 65 height 20
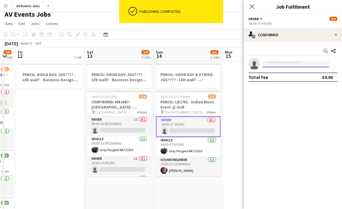
click at [279, 63] on input at bounding box center [295, 64] width 67 height 7
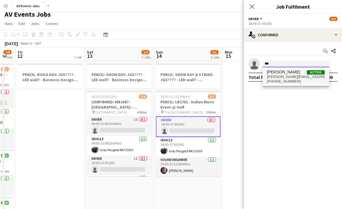
type input "***"
click at [281, 75] on span "[PERSON_NAME][EMAIL_ADDRESS][DOMAIN_NAME]" at bounding box center [296, 77] width 58 height 5
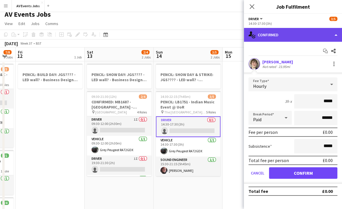
click at [282, 35] on div "single-neutral-actions-check-2 Confirmed" at bounding box center [293, 35] width 98 height 14
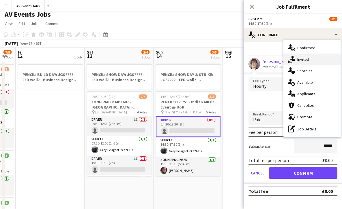
click at [295, 64] on div "single-neutral-actions-share-1 Invited" at bounding box center [311, 60] width 57 height 12
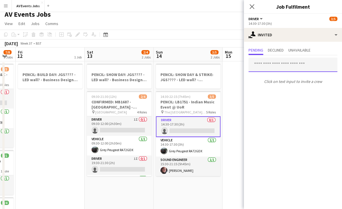
click at [275, 64] on input "text" at bounding box center [292, 65] width 89 height 14
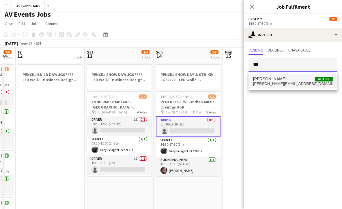
type input "***"
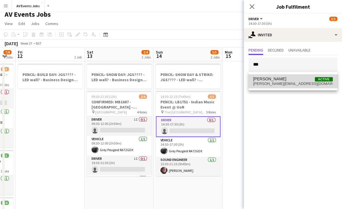
click at [279, 80] on span "[PERSON_NAME] Active" at bounding box center [293, 79] width 80 height 5
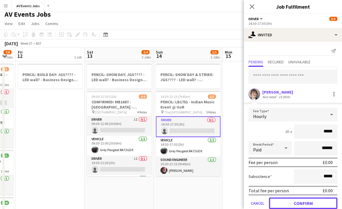
drag, startPoint x: 295, startPoint y: 200, endPoint x: 304, endPoint y: 201, distance: 9.6
click at [304, 201] on button "Confirm" at bounding box center [303, 204] width 68 height 12
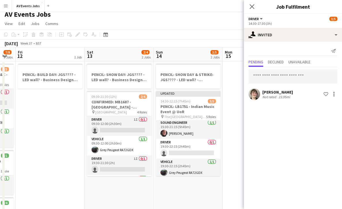
click at [198, 146] on app-card-role "Driver 0/1 19:30-22:15 (2h45m) single-neutral-actions" at bounding box center [188, 149] width 65 height 20
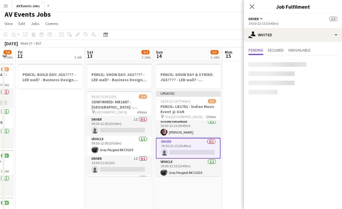
scroll to position [41, 0]
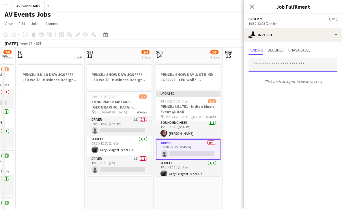
click at [271, 63] on input "text" at bounding box center [292, 65] width 89 height 14
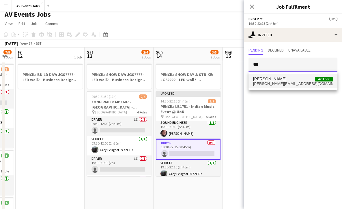
type input "***"
click at [277, 80] on span "[PERSON_NAME] Active" at bounding box center [293, 79] width 80 height 5
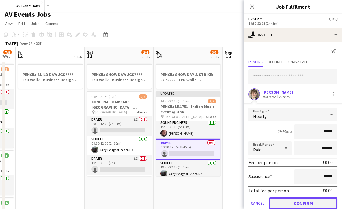
click at [291, 204] on button "Confirm" at bounding box center [303, 204] width 68 height 12
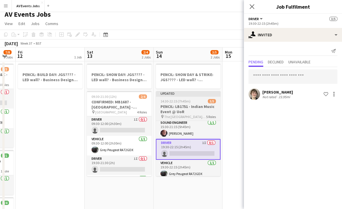
click at [187, 109] on h3 "PENCIL: LB1751 - Indian Music Event @ UoR" at bounding box center [188, 109] width 65 height 10
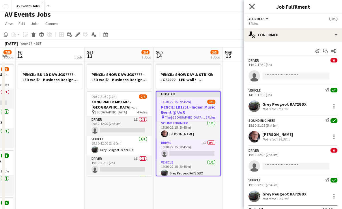
click at [252, 5] on icon "Close pop-in" at bounding box center [251, 6] width 5 height 5
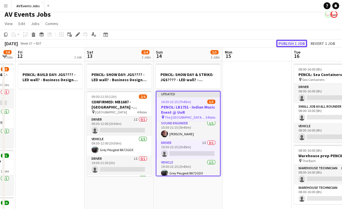
click at [290, 43] on button "Publish 1 job" at bounding box center [291, 44] width 31 height 8
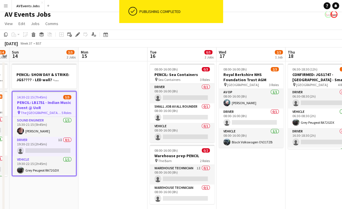
scroll to position [0, 202]
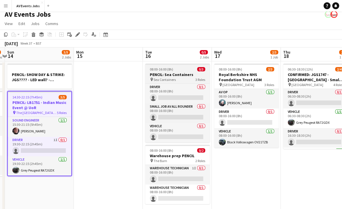
click at [181, 76] on h3 "PENCIL: Sea Containers" at bounding box center [177, 74] width 65 height 5
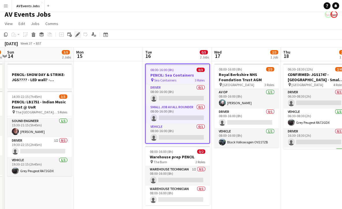
click at [78, 33] on icon "Edit" at bounding box center [77, 34] width 5 height 5
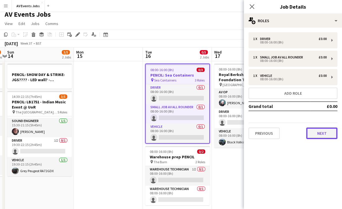
click at [321, 133] on button "Next" at bounding box center [321, 134] width 31 height 12
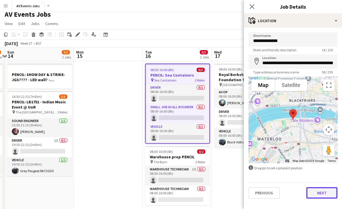
click at [327, 194] on button "Next" at bounding box center [321, 194] width 31 height 12
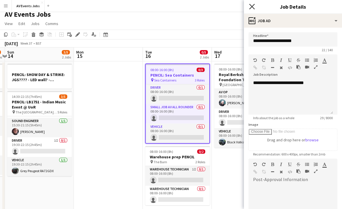
click at [253, 6] on icon "Close pop-in" at bounding box center [251, 6] width 5 height 5
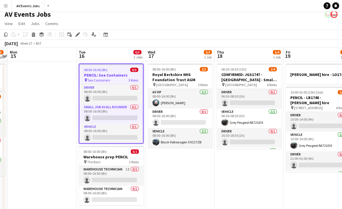
scroll to position [0, 200]
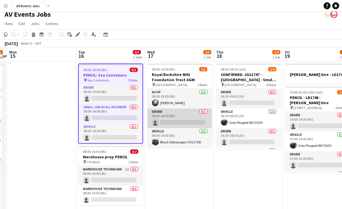
click at [177, 117] on app-card-role "Driver 0/1 08:00-16:00 (8h) single-neutral-actions" at bounding box center [179, 119] width 65 height 20
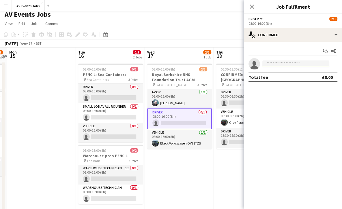
click at [294, 65] on input at bounding box center [295, 64] width 67 height 7
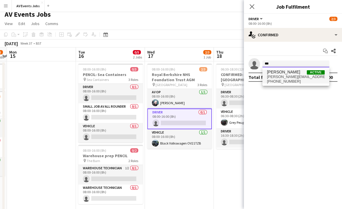
type input "***"
click at [289, 75] on span "[PERSON_NAME][EMAIL_ADDRESS][DOMAIN_NAME]" at bounding box center [296, 77] width 58 height 5
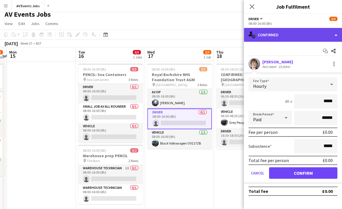
click at [285, 41] on div "single-neutral-actions-check-2 Confirmed" at bounding box center [293, 35] width 98 height 14
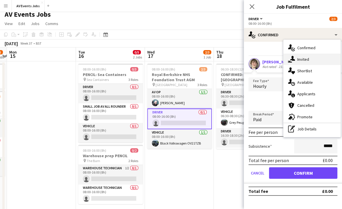
click at [296, 62] on div "single-neutral-actions-share-1 Invited" at bounding box center [311, 60] width 57 height 12
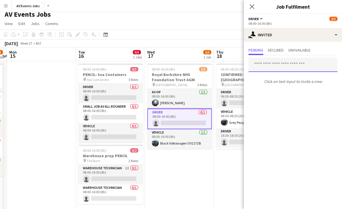
click at [283, 64] on input "text" at bounding box center [292, 65] width 89 height 14
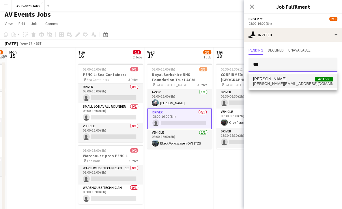
type input "***"
click at [283, 75] on mat-option "[PERSON_NAME] Active [PERSON_NAME][EMAIL_ADDRESS][DOMAIN_NAME]" at bounding box center [292, 81] width 89 height 14
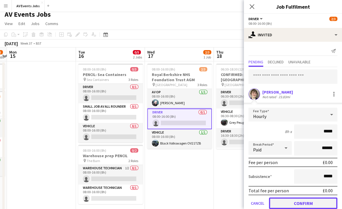
click at [299, 203] on button "Confirm" at bounding box center [303, 204] width 68 height 12
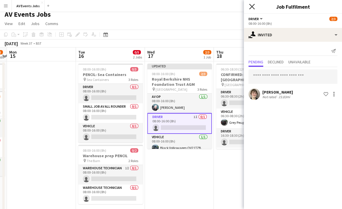
click at [253, 8] on icon at bounding box center [251, 6] width 5 height 5
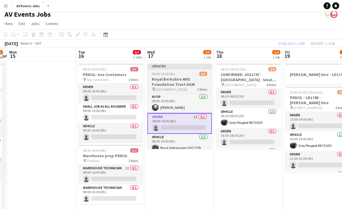
click at [184, 82] on h3 "Royal Berkshire NHS Foundation Trust AGM" at bounding box center [179, 82] width 65 height 10
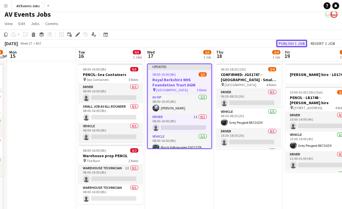
click at [297, 42] on button "Publish 1 job" at bounding box center [291, 44] width 31 height 8
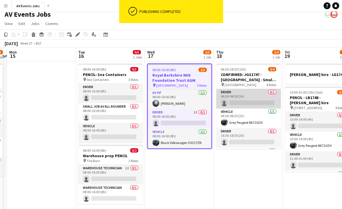
click at [261, 94] on app-card-role "Driver 0/1 06:30-08:30 (2h) single-neutral-actions" at bounding box center [248, 99] width 65 height 20
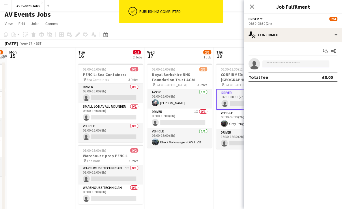
click at [288, 63] on input at bounding box center [295, 64] width 67 height 7
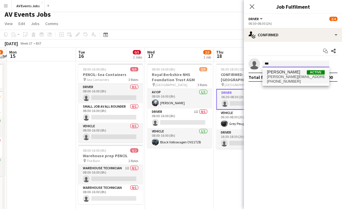
type input "***"
click at [287, 75] on span "[PERSON_NAME][EMAIL_ADDRESS][DOMAIN_NAME]" at bounding box center [296, 77] width 58 height 5
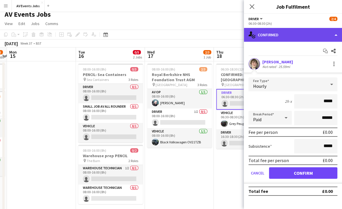
click at [293, 36] on div "single-neutral-actions-check-2 Confirmed" at bounding box center [293, 35] width 98 height 14
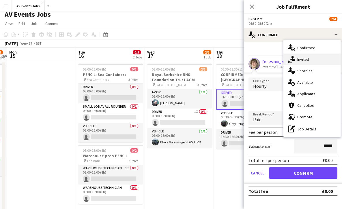
click at [299, 58] on span "Invited" at bounding box center [303, 59] width 12 height 5
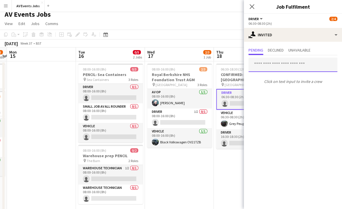
click at [290, 65] on input "text" at bounding box center [292, 65] width 89 height 14
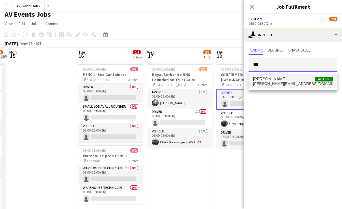
type input "***"
click at [287, 78] on span "[PERSON_NAME] Active" at bounding box center [293, 79] width 80 height 5
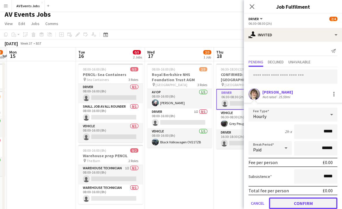
click at [306, 202] on button "Confirm" at bounding box center [303, 204] width 68 height 12
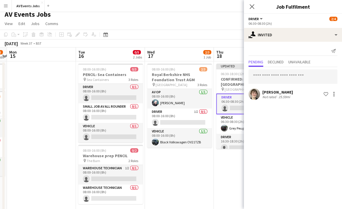
click at [252, 2] on div "Close pop-in" at bounding box center [252, 6] width 16 height 13
click at [229, 142] on app-card-role "Driver 0/1 16:30-18:30 (2h) single-neutral-actions" at bounding box center [248, 144] width 65 height 20
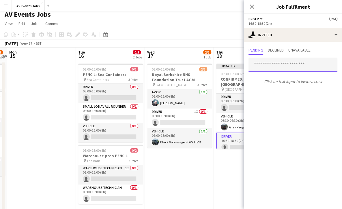
click at [267, 64] on input "text" at bounding box center [292, 65] width 89 height 14
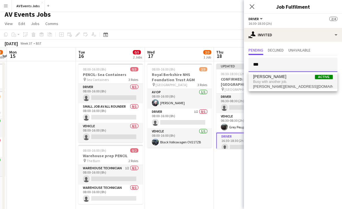
type input "***"
click at [276, 82] on span "Busy with another job." at bounding box center [293, 81] width 80 height 5
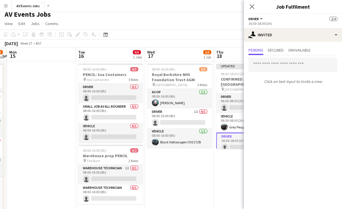
click at [251, 2] on div "Close pop-in" at bounding box center [252, 6] width 16 height 13
click at [252, 6] on icon at bounding box center [251, 6] width 5 height 5
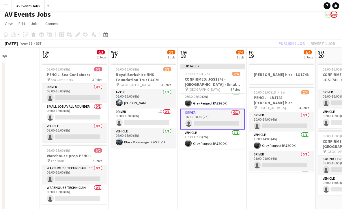
scroll to position [0, 0]
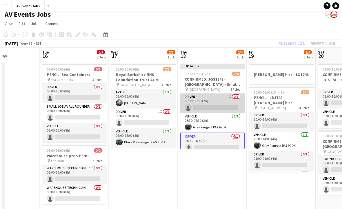
click at [214, 108] on app-card-role "Driver 1I 0/1 06:30-08:30 (2h) single-neutral-actions" at bounding box center [212, 104] width 65 height 20
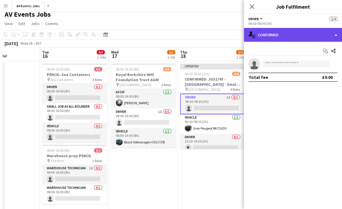
click at [267, 38] on div "single-neutral-actions-check-2 Confirmed" at bounding box center [293, 35] width 98 height 14
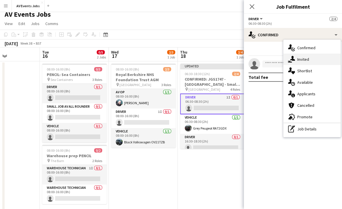
click at [293, 58] on icon "single-neutral-actions-share-1" at bounding box center [291, 59] width 7 height 7
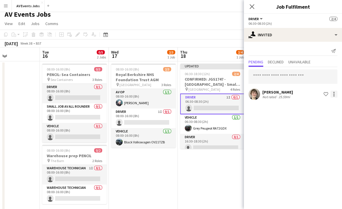
click at [332, 95] on div at bounding box center [333, 94] width 7 height 7
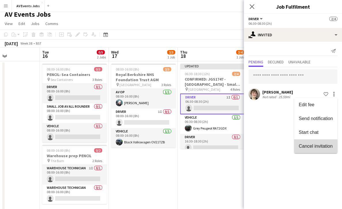
click at [324, 144] on span "Cancel invitation" at bounding box center [316, 146] width 34 height 5
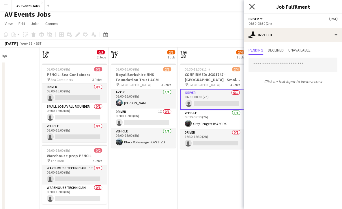
click at [252, 6] on icon at bounding box center [251, 6] width 5 height 5
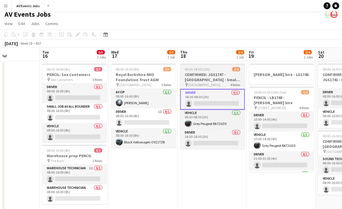
click at [201, 88] on app-job-card "06:30-18:30 (12h) 2/4 CONFIRMED: JGS1747 - [GEOGRAPHIC_DATA] - Small PA pin Gre…" at bounding box center [212, 106] width 65 height 85
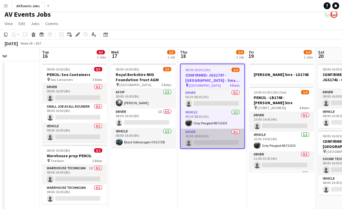
click at [207, 139] on app-card-role "Driver 0/1 16:30-18:30 (2h) single-neutral-actions" at bounding box center [212, 139] width 63 height 20
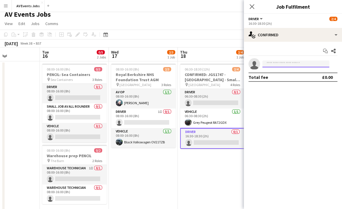
click at [303, 63] on input at bounding box center [295, 64] width 67 height 7
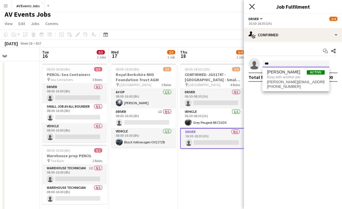
type input "***"
click at [253, 5] on icon at bounding box center [251, 6] width 5 height 5
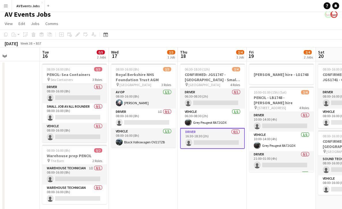
click at [206, 177] on app-date-cell "06:30-18:30 (12h) 2/4 CONFIRMED: JGS1747 - [GEOGRAPHIC_DATA] - Small PA pin Gre…" at bounding box center [212, 192] width 69 height 262
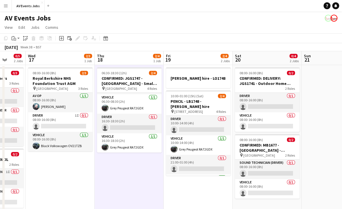
scroll to position [0, 203]
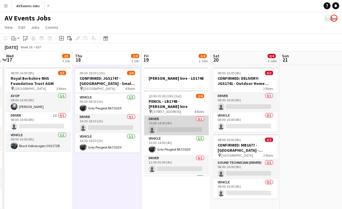
click at [180, 119] on app-card-role "Driver 0/1 10:00-14:00 (4h) single-neutral-actions" at bounding box center [176, 126] width 65 height 20
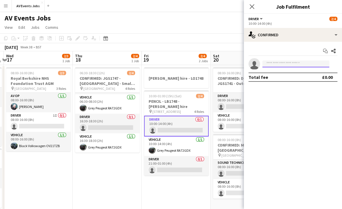
click at [303, 64] on input at bounding box center [295, 64] width 67 height 7
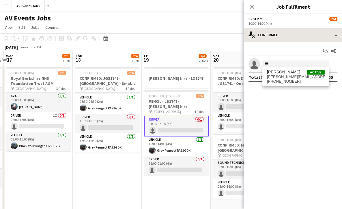
type input "***"
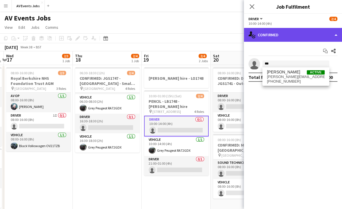
click at [270, 33] on div "single-neutral-actions-check-2 Confirmed" at bounding box center [293, 35] width 98 height 14
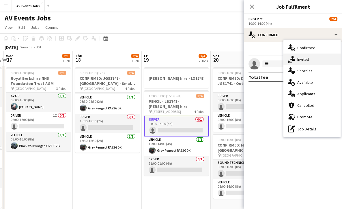
click at [291, 61] on icon "single-neutral-actions-share-1" at bounding box center [291, 59] width 7 height 7
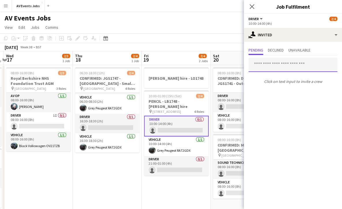
click at [279, 68] on input "text" at bounding box center [292, 65] width 89 height 14
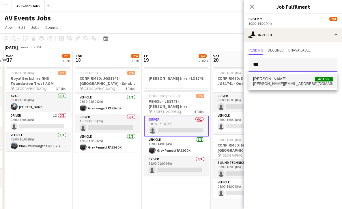
type input "***"
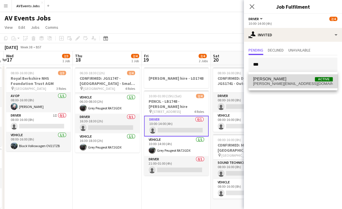
click at [278, 80] on span "[PERSON_NAME] Active" at bounding box center [293, 79] width 80 height 5
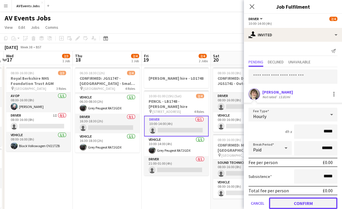
click at [291, 204] on button "Confirm" at bounding box center [303, 204] width 68 height 12
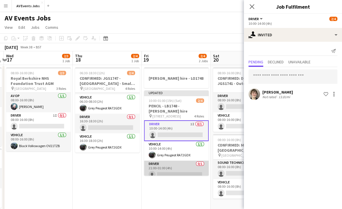
click at [185, 162] on app-card-role "Driver 0/1 21:00-01:00 (4h) single-neutral-actions" at bounding box center [176, 171] width 65 height 20
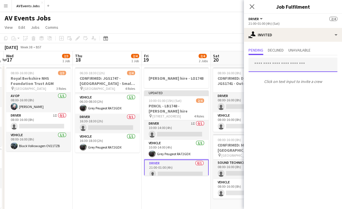
click at [274, 69] on input "text" at bounding box center [292, 65] width 89 height 14
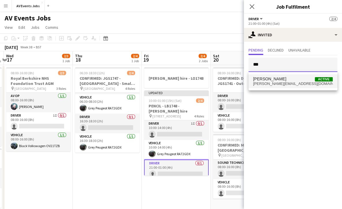
type input "***"
click at [278, 81] on span "[PERSON_NAME] Active" at bounding box center [293, 79] width 80 height 5
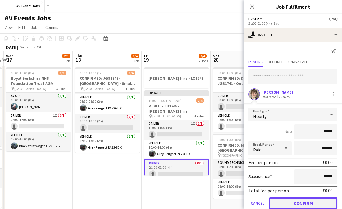
click at [291, 206] on button "Confirm" at bounding box center [303, 204] width 68 height 12
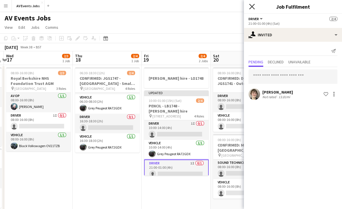
click at [253, 6] on icon "Close pop-in" at bounding box center [251, 6] width 5 height 5
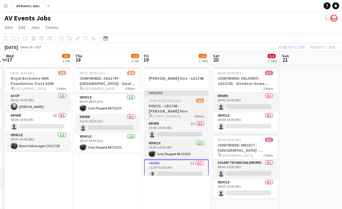
click at [185, 99] on div "10:00-01:00 (15h) (Sat) 2/4" at bounding box center [176, 101] width 65 height 4
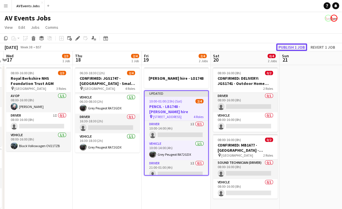
click at [286, 46] on button "Publish 1 job" at bounding box center [291, 48] width 31 height 8
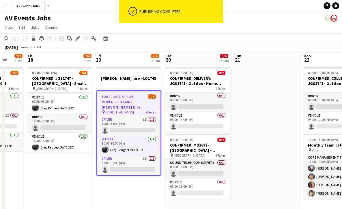
scroll to position [0, 182]
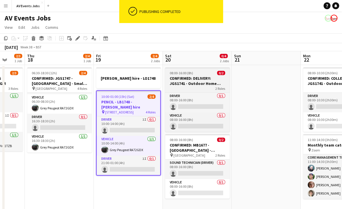
click at [197, 80] on h3 "CONFIRMED: DELIVERY: JGS1741 - Outdoor Home Cinema" at bounding box center [197, 81] width 65 height 10
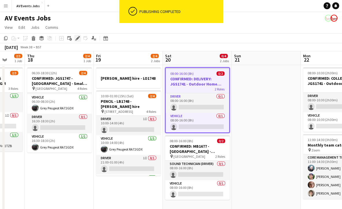
click at [77, 40] on icon at bounding box center [77, 38] width 3 height 3
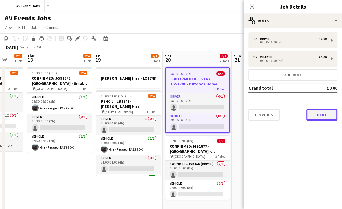
click at [317, 113] on button "Next" at bounding box center [321, 115] width 31 height 12
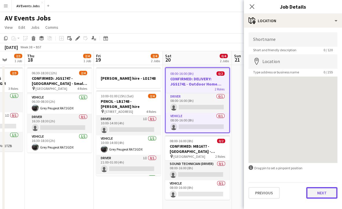
click at [325, 199] on button "Next" at bounding box center [321, 194] width 31 height 12
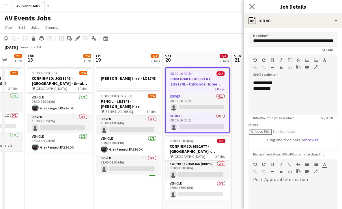
click at [249, 6] on icon "Close pop-in" at bounding box center [251, 6] width 5 height 5
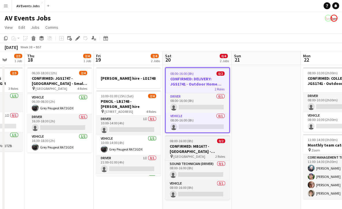
click at [198, 146] on h3 "CONFIRMED: MB1677 - [GEOGRAPHIC_DATA] - Wedding [GEOGRAPHIC_DATA]" at bounding box center [197, 149] width 65 height 10
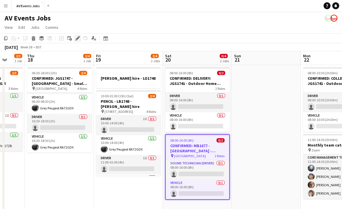
click at [77, 38] on icon "Edit" at bounding box center [77, 38] width 5 height 5
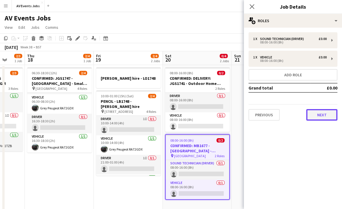
click at [314, 112] on button "Next" at bounding box center [321, 115] width 31 height 12
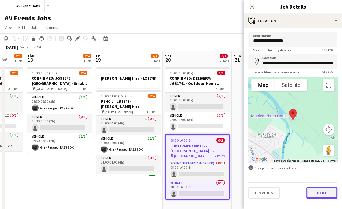
click at [324, 195] on button "Next" at bounding box center [321, 194] width 31 height 12
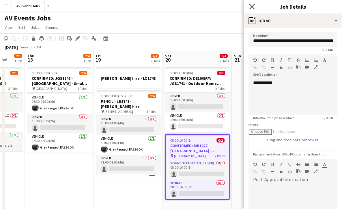
click at [251, 4] on icon "Close pop-in" at bounding box center [251, 6] width 5 height 5
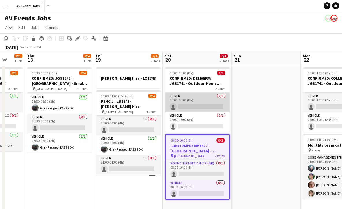
click at [201, 98] on app-card-role "Driver 0/1 08:00-16:00 (8h) single-neutral-actions" at bounding box center [197, 103] width 65 height 20
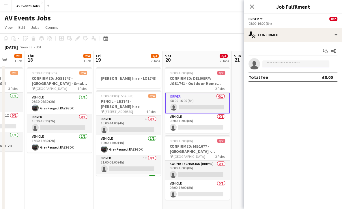
click at [280, 63] on input at bounding box center [295, 64] width 67 height 7
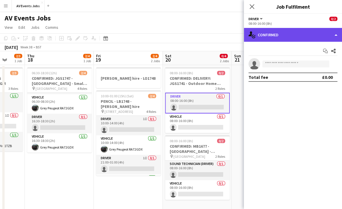
click at [278, 36] on div "single-neutral-actions-check-2 Confirmed" at bounding box center [293, 35] width 98 height 14
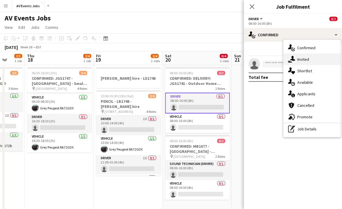
click at [306, 60] on span "Invited" at bounding box center [303, 59] width 12 height 5
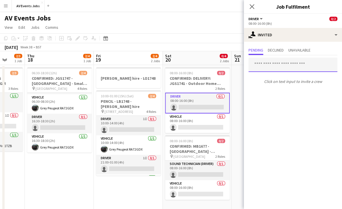
click at [280, 64] on input "text" at bounding box center [292, 65] width 89 height 14
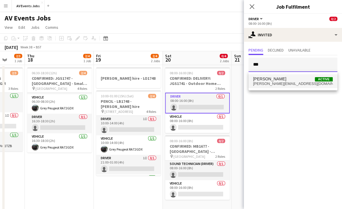
type input "***"
click at [286, 77] on span "[PERSON_NAME] Active" at bounding box center [293, 79] width 80 height 5
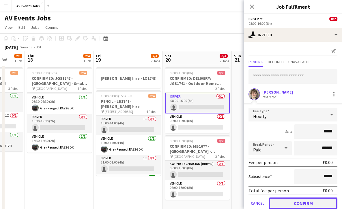
click at [295, 205] on button "Confirm" at bounding box center [303, 204] width 68 height 12
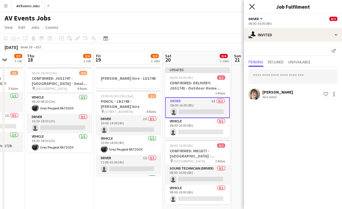
click at [252, 9] on icon "Close pop-in" at bounding box center [251, 6] width 5 height 5
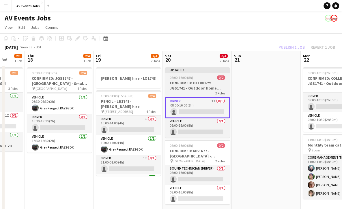
click at [197, 77] on div "08:00-16:00 (8h) 0/2" at bounding box center [197, 78] width 65 height 4
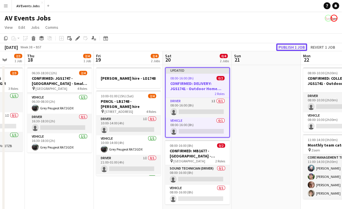
click at [298, 47] on button "Publish 1 job" at bounding box center [291, 48] width 31 height 8
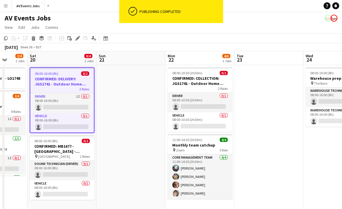
scroll to position [0, 181]
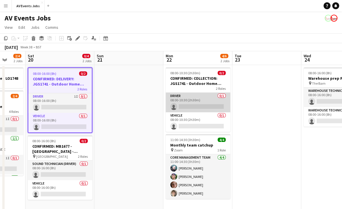
click at [209, 95] on app-card-role "Driver 0/1 08:00-10:30 (2h30m) single-neutral-actions" at bounding box center [198, 103] width 65 height 20
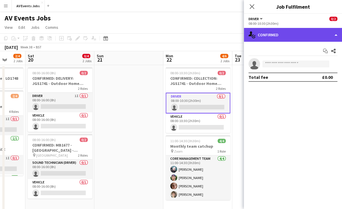
click at [267, 36] on div "single-neutral-actions-check-2 Confirmed" at bounding box center [293, 35] width 98 height 14
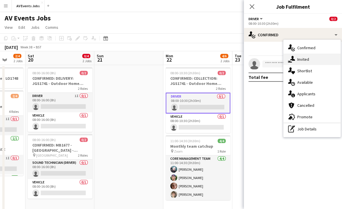
click at [288, 61] on icon "single-neutral-actions-share-1" at bounding box center [291, 59] width 7 height 7
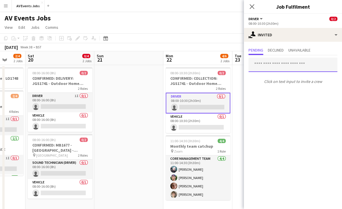
click at [286, 67] on input "text" at bounding box center [292, 65] width 89 height 14
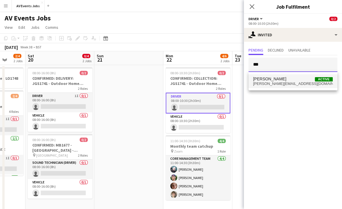
type input "***"
click at [283, 79] on span "[PERSON_NAME] Active" at bounding box center [293, 79] width 80 height 5
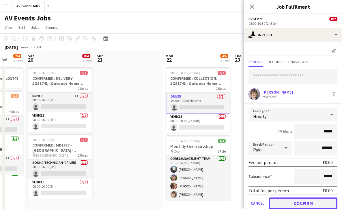
click at [297, 204] on button "Confirm" at bounding box center [303, 204] width 68 height 12
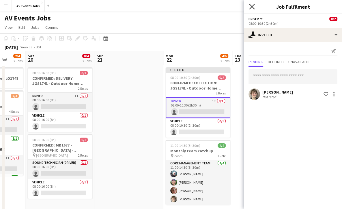
click at [253, 7] on icon "Close pop-in" at bounding box center [251, 6] width 5 height 5
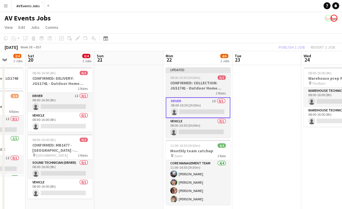
click at [194, 78] on span "08:00-10:30 (2h30m)" at bounding box center [185, 78] width 30 height 4
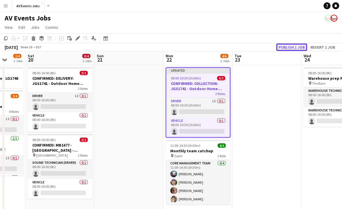
click at [291, 47] on button "Publish 1 job" at bounding box center [291, 48] width 31 height 8
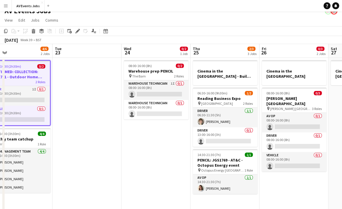
scroll to position [11, 0]
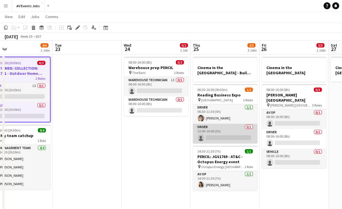
click at [231, 129] on app-card-role "Driver 0/1 13:00-16:00 (3h) single-neutral-actions" at bounding box center [225, 134] width 65 height 20
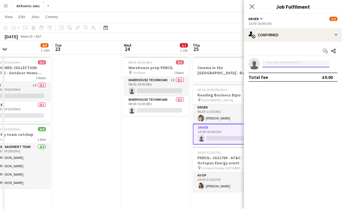
click at [278, 64] on input at bounding box center [295, 64] width 67 height 7
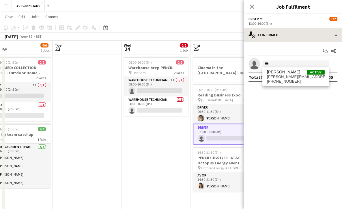
type input "***"
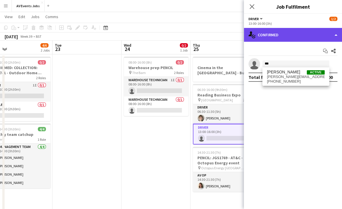
click at [331, 36] on div "single-neutral-actions-check-2 Confirmed" at bounding box center [293, 35] width 98 height 14
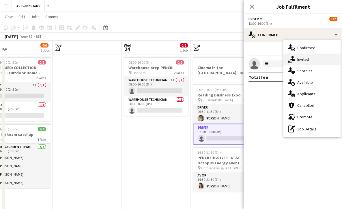
click at [316, 62] on div "single-neutral-actions-share-1 Invited" at bounding box center [311, 60] width 57 height 12
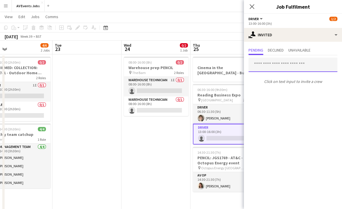
click at [282, 61] on input "text" at bounding box center [292, 65] width 89 height 14
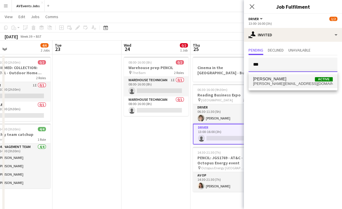
type input "***"
click at [280, 80] on span "[PERSON_NAME] Active" at bounding box center [293, 79] width 80 height 5
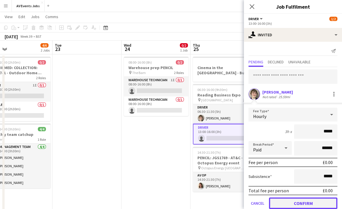
click at [302, 203] on button "Confirm" at bounding box center [303, 204] width 68 height 12
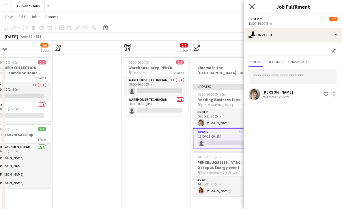
click at [250, 6] on icon "Close pop-in" at bounding box center [251, 6] width 5 height 5
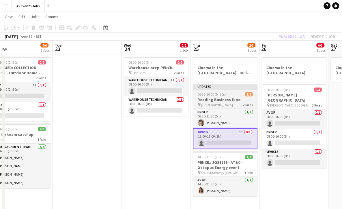
click at [217, 100] on h3 "Reading Business Expo" at bounding box center [225, 99] width 65 height 5
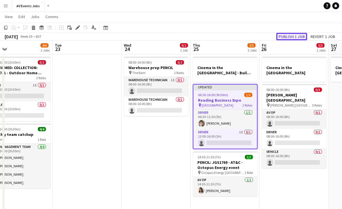
click at [289, 35] on button "Publish 1 job" at bounding box center [291, 37] width 31 height 8
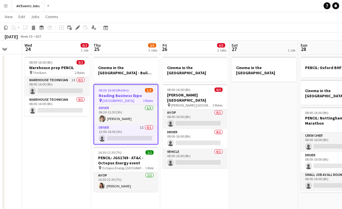
scroll to position [0, 189]
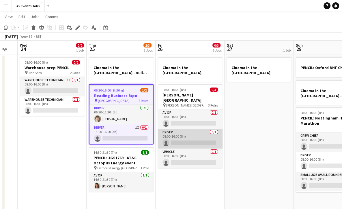
click at [207, 131] on app-card-role "Driver 0/1 08:00-16:00 (8h) single-neutral-actions" at bounding box center [190, 139] width 65 height 20
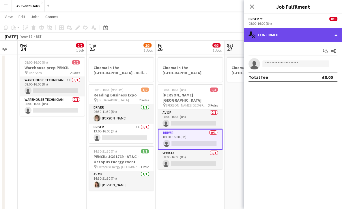
click at [278, 38] on div "single-neutral-actions-check-2 Confirmed" at bounding box center [293, 35] width 98 height 14
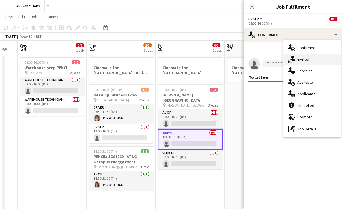
click at [289, 58] on icon "single-neutral-actions-share-1" at bounding box center [291, 59] width 7 height 7
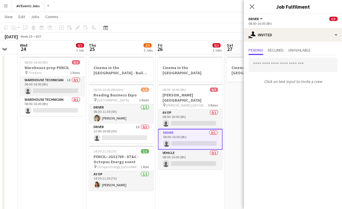
click at [250, 2] on div "Close pop-in" at bounding box center [252, 6] width 16 height 13
click at [251, 3] on app-icon "Close pop-in" at bounding box center [252, 7] width 8 height 8
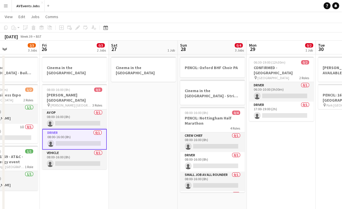
scroll to position [0, 168]
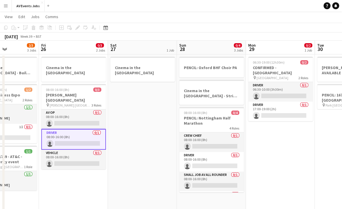
click at [270, 139] on app-date-cell "06:30-19:00 (12h30m) 0/2 CONFIRMED - [GEOGRAPHIC_DATA] pin Green Park 2 Roles D…" at bounding box center [280, 186] width 69 height 262
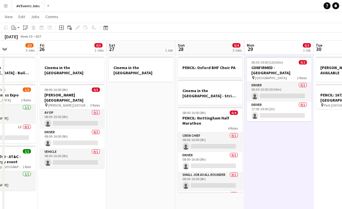
scroll to position [0, 172]
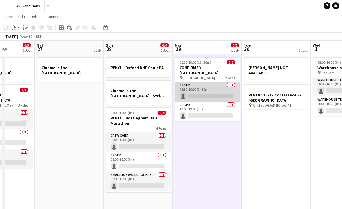
click at [212, 82] on app-card-role "Driver 0/1 06:30-10:00 (3h30m) single-neutral-actions" at bounding box center [207, 92] width 65 height 20
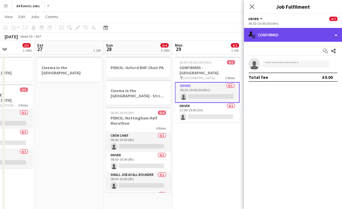
click at [266, 31] on div "single-neutral-actions-check-2 Confirmed" at bounding box center [293, 35] width 98 height 14
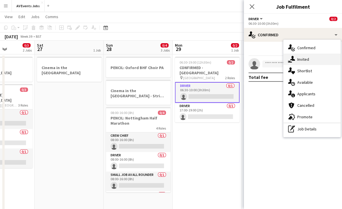
click at [294, 59] on icon at bounding box center [292, 58] width 5 height 5
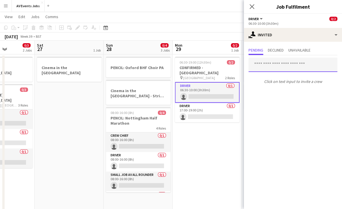
click at [282, 65] on input "text" at bounding box center [292, 65] width 89 height 14
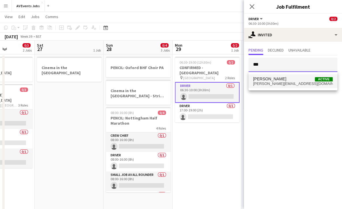
type input "***"
click at [280, 81] on span "[PERSON_NAME] Active" at bounding box center [293, 79] width 80 height 5
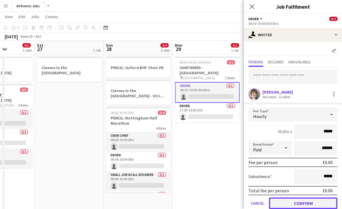
click at [286, 208] on button "Confirm" at bounding box center [303, 204] width 68 height 12
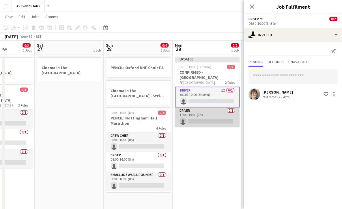
click at [214, 108] on app-card-role "Driver 0/1 17:00-19:00 (2h) single-neutral-actions" at bounding box center [207, 118] width 65 height 20
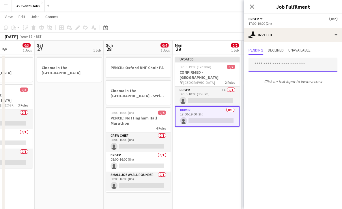
click at [278, 66] on input "text" at bounding box center [292, 65] width 89 height 14
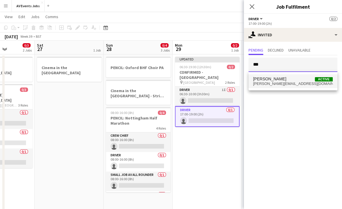
type input "***"
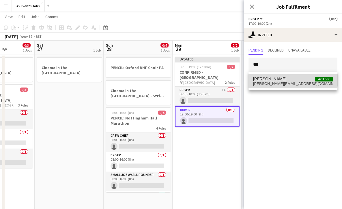
click at [278, 76] on mat-option "[PERSON_NAME] Active [PERSON_NAME][EMAIL_ADDRESS][DOMAIN_NAME]" at bounding box center [292, 81] width 89 height 14
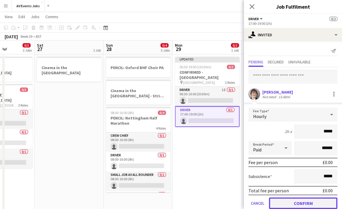
click at [291, 203] on button "Confirm" at bounding box center [303, 204] width 68 height 12
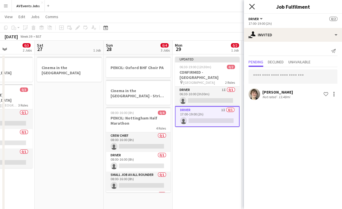
click at [251, 8] on icon "Close pop-in" at bounding box center [251, 6] width 5 height 5
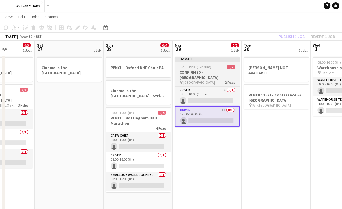
click at [209, 70] on app-job-card "Updated 06:30-19:00 (12h30m) 0/2 CONFIRMED - [GEOGRAPHIC_DATA] pin Green Park 2…" at bounding box center [207, 92] width 65 height 70
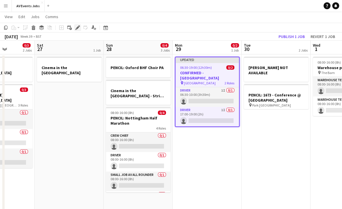
click at [78, 25] on div "Edit" at bounding box center [77, 27] width 7 height 7
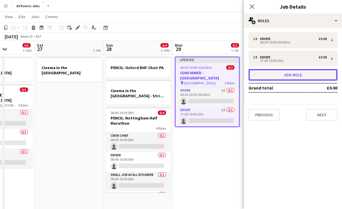
click at [274, 76] on button "Add role" at bounding box center [292, 75] width 89 height 12
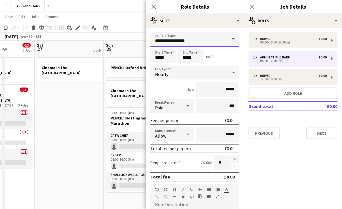
click at [185, 42] on input "**********" at bounding box center [194, 39] width 89 height 14
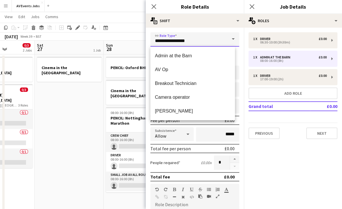
drag, startPoint x: 190, startPoint y: 40, endPoint x: 143, endPoint y: 42, distance: 47.9
click at [143, 42] on body "Menu Boards Boards Boards All jobs Status Workforce Workforce My Workforce Recr…" at bounding box center [171, 152] width 342 height 327
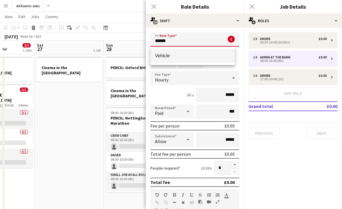
click at [162, 53] on mat-option "Vehicle" at bounding box center [192, 56] width 85 height 14
type input "*******"
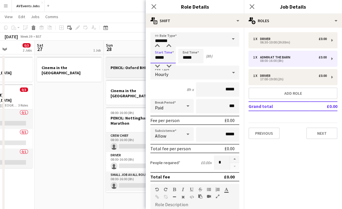
drag, startPoint x: 166, startPoint y: 59, endPoint x: 138, endPoint y: 58, distance: 28.3
click at [138, 58] on body "Menu Boards Boards Boards All jobs Status Workforce Workforce My Workforce Recr…" at bounding box center [171, 152] width 342 height 327
type input "*****"
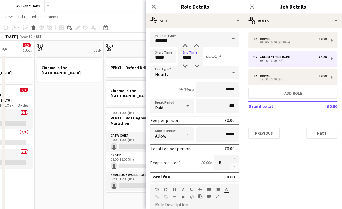
drag, startPoint x: 197, startPoint y: 58, endPoint x: 167, endPoint y: 54, distance: 29.7
click at [167, 54] on div "Start Time ***** End Time ***** (9h 30m)" at bounding box center [194, 56] width 89 height 14
type input "*****"
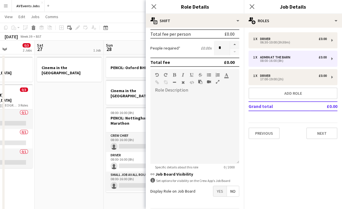
scroll to position [135, 0]
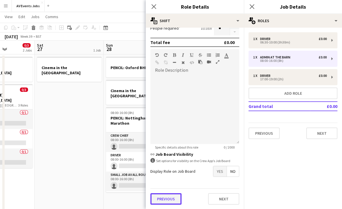
click at [175, 199] on button "Previous" at bounding box center [165, 200] width 31 height 12
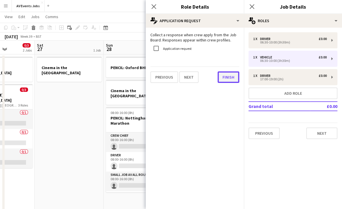
click at [227, 78] on button "Finish" at bounding box center [229, 78] width 22 height 12
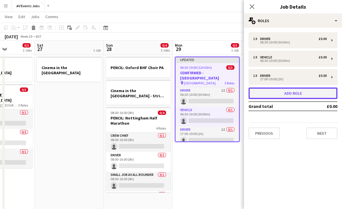
click at [278, 90] on button "Add role" at bounding box center [292, 94] width 89 height 12
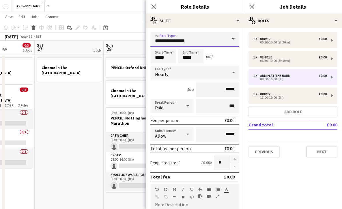
drag, startPoint x: 162, startPoint y: 40, endPoint x: 129, endPoint y: 37, distance: 33.6
click at [129, 37] on body "Menu Boards Boards Boards All jobs Status Workforce Workforce My Workforce Recr…" at bounding box center [171, 152] width 342 height 327
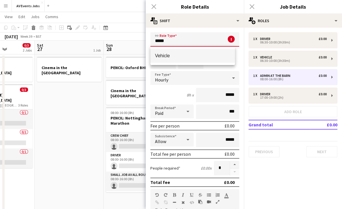
click at [162, 57] on span "Vehicle" at bounding box center [192, 55] width 75 height 5
type input "*******"
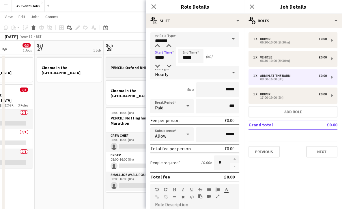
drag, startPoint x: 167, startPoint y: 56, endPoint x: 138, endPoint y: 57, distance: 28.9
click at [138, 57] on body "Menu Boards Boards Boards All jobs Status Workforce Workforce My Workforce Recr…" at bounding box center [171, 152] width 342 height 327
type input "*****"
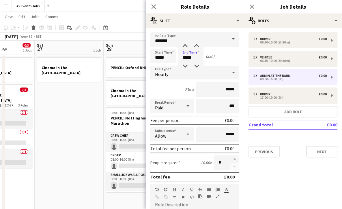
drag, startPoint x: 192, startPoint y: 59, endPoint x: 179, endPoint y: 56, distance: 13.6
click at [179, 56] on input "*****" at bounding box center [190, 56] width 25 height 14
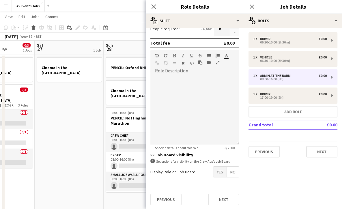
scroll to position [135, 0]
type input "*****"
click at [166, 195] on button "Previous" at bounding box center [165, 200] width 31 height 12
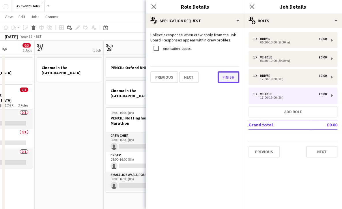
click at [227, 75] on button "Finish" at bounding box center [229, 78] width 22 height 12
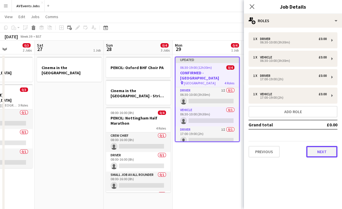
click at [327, 153] on button "Next" at bounding box center [321, 152] width 31 height 12
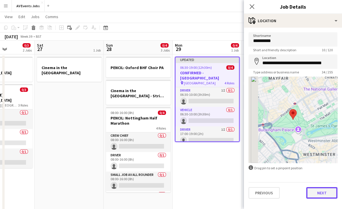
click at [323, 198] on button "Next" at bounding box center [321, 194] width 31 height 12
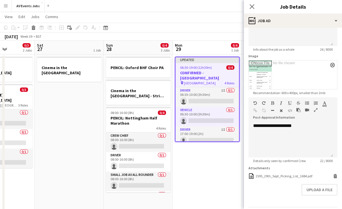
scroll to position [87, 0]
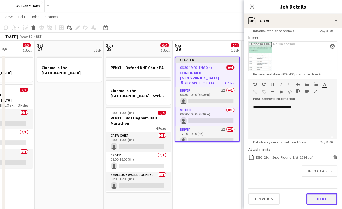
click at [318, 198] on button "Next" at bounding box center [321, 200] width 31 height 12
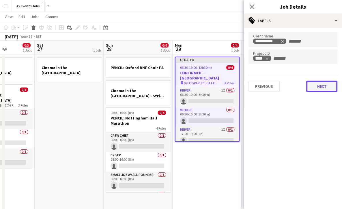
click at [318, 88] on button "Next" at bounding box center [321, 87] width 31 height 12
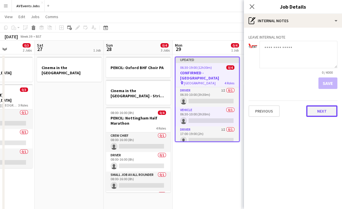
click at [320, 112] on button "Next" at bounding box center [321, 112] width 31 height 12
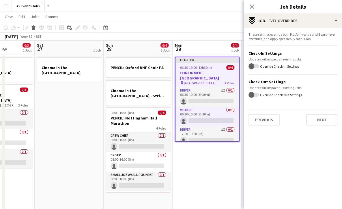
click at [321, 126] on div "These settings override both Platform-wide and Board-level overrides, and apply…" at bounding box center [293, 79] width 98 height 103
click at [321, 121] on button "Next" at bounding box center [321, 120] width 31 height 12
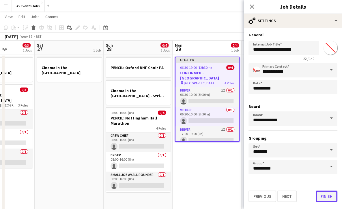
click at [325, 195] on button "Finish" at bounding box center [327, 197] width 22 height 12
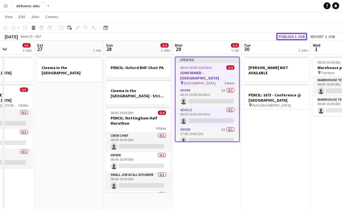
click at [288, 37] on button "Publish 1 job" at bounding box center [291, 37] width 31 height 8
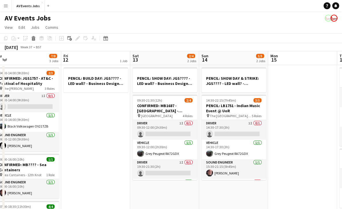
scroll to position [0, 215]
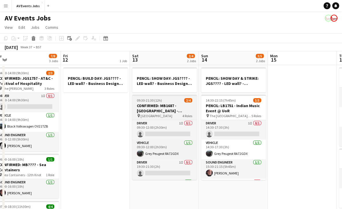
click at [155, 113] on h3 "CONFIRMED: MB1687 - [GEOGRAPHIC_DATA] - Wedding [GEOGRAPHIC_DATA]" at bounding box center [164, 108] width 65 height 10
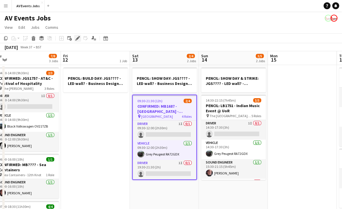
click at [78, 38] on icon at bounding box center [77, 38] width 3 height 3
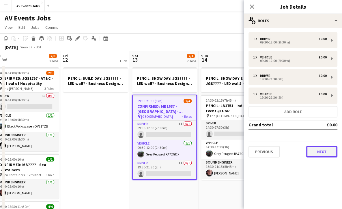
click at [327, 153] on button "Next" at bounding box center [321, 152] width 31 height 12
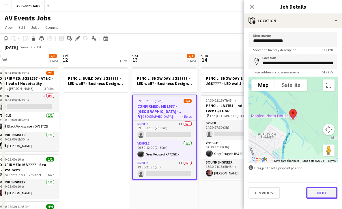
click at [323, 193] on button "Next" at bounding box center [321, 194] width 31 height 12
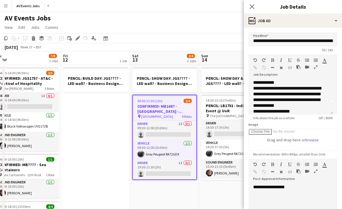
scroll to position [16, 0]
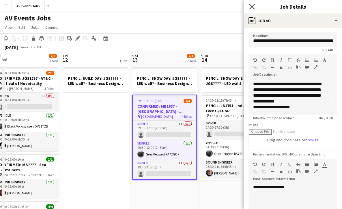
click at [253, 5] on icon at bounding box center [251, 6] width 5 height 5
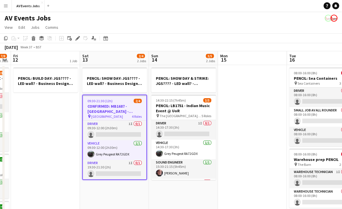
scroll to position [0, 196]
click at [78, 39] on icon at bounding box center [77, 38] width 3 height 3
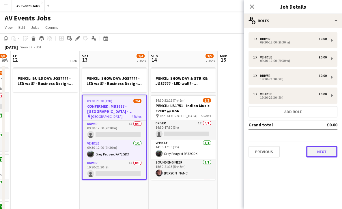
click at [319, 149] on button "Next" at bounding box center [321, 152] width 31 height 12
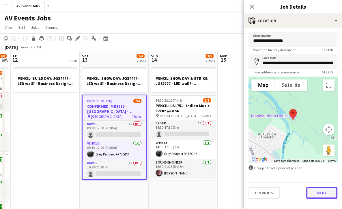
click at [320, 190] on button "Next" at bounding box center [321, 194] width 31 height 12
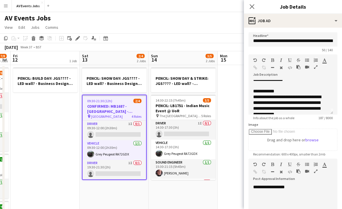
scroll to position [16, 0]
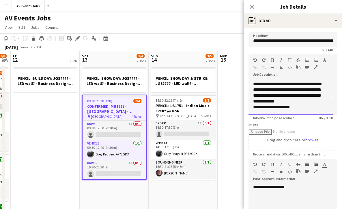
click at [304, 108] on div "**********" at bounding box center [288, 95] width 71 height 29
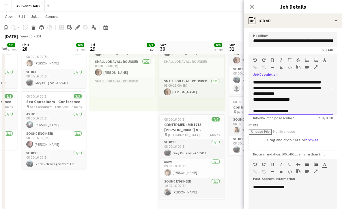
scroll to position [58, 0]
click at [184, 122] on app-job-card "08:00-16:00 (8h) 4/4 CONFIRMED: MB1713 - [PERSON_NAME] & [PERSON_NAME] - weddin…" at bounding box center [192, 156] width 65 height 85
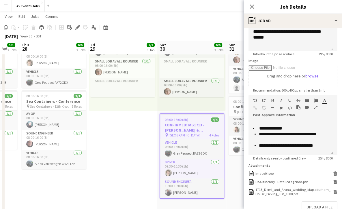
scroll to position [35, 0]
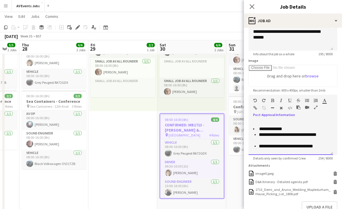
drag, startPoint x: 284, startPoint y: 140, endPoint x: 257, endPoint y: 136, distance: 27.5
click at [257, 136] on ul "**********" at bounding box center [288, 149] width 71 height 35
copy li "**********"
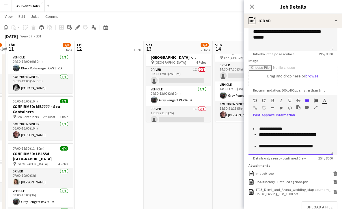
scroll to position [0, 205]
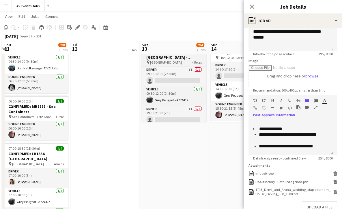
click at [183, 59] on h3 "CONFIRMED: MB1687 - [GEOGRAPHIC_DATA] - Wedding [GEOGRAPHIC_DATA]" at bounding box center [174, 55] width 65 height 10
type input "**********"
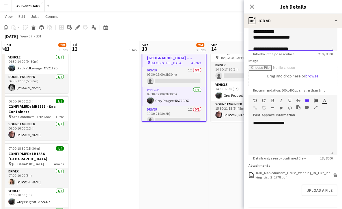
scroll to position [28, 0]
drag, startPoint x: 295, startPoint y: 48, endPoint x: 248, endPoint y: 50, distance: 47.1
click at [248, 50] on div "**********" at bounding box center [290, 33] width 85 height 35
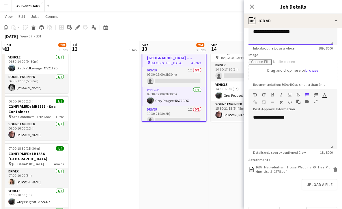
scroll to position [76, 0]
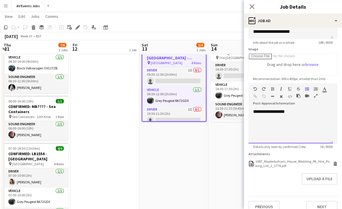
click at [294, 113] on div "**********" at bounding box center [290, 126] width 85 height 35
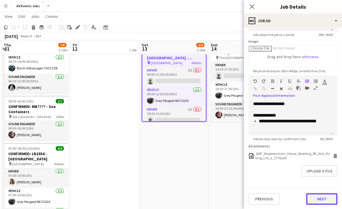
click at [315, 201] on button "Next" at bounding box center [321, 200] width 31 height 12
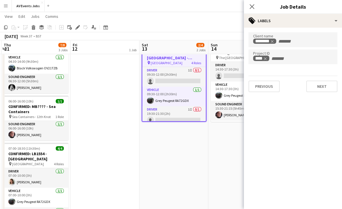
type input "*******"
click at [319, 88] on button "Next" at bounding box center [321, 87] width 31 height 12
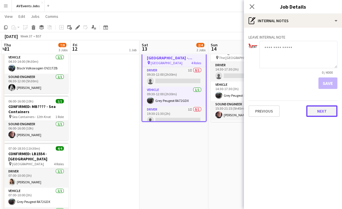
click at [321, 108] on button "Next" at bounding box center [321, 112] width 31 height 12
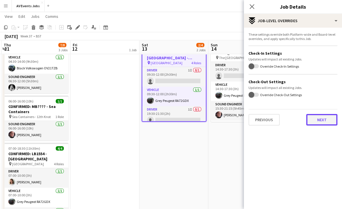
click at [320, 125] on button "Next" at bounding box center [321, 120] width 31 height 12
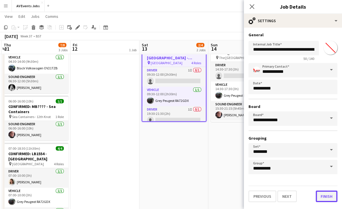
click at [324, 198] on button "Finish" at bounding box center [327, 197] width 22 height 12
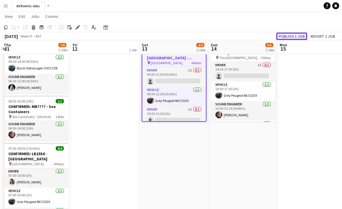
click at [300, 34] on button "Publish 1 job" at bounding box center [291, 37] width 31 height 8
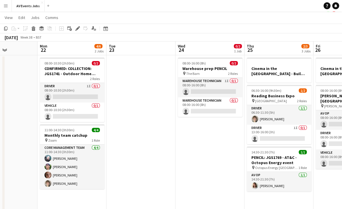
scroll to position [0, 170]
click at [126, 161] on app-date-cell at bounding box center [140, 186] width 69 height 262
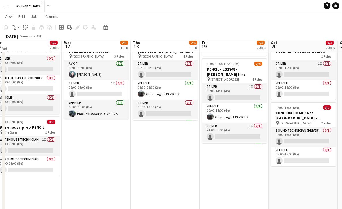
scroll to position [0, 0]
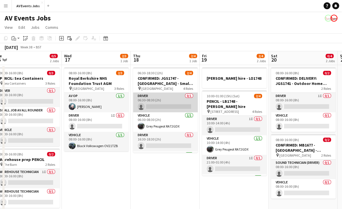
click at [173, 100] on app-card-role "Driver 0/1 06:30-08:30 (2h) single-neutral-actions" at bounding box center [165, 103] width 65 height 20
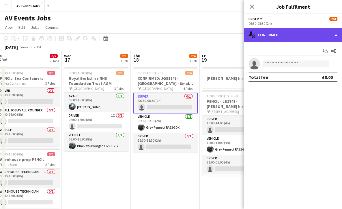
click at [283, 39] on div "single-neutral-actions-check-2 Confirmed" at bounding box center [293, 35] width 98 height 14
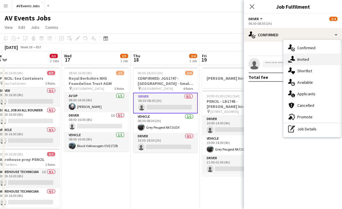
click at [289, 57] on icon "single-neutral-actions-share-1" at bounding box center [291, 59] width 7 height 7
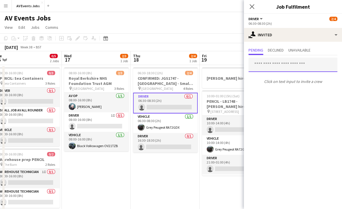
click at [296, 70] on input "text" at bounding box center [292, 65] width 89 height 14
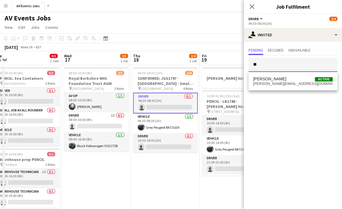
type input "*"
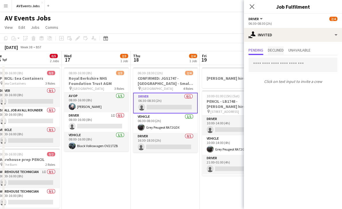
click at [278, 51] on span "Declined" at bounding box center [276, 50] width 16 height 4
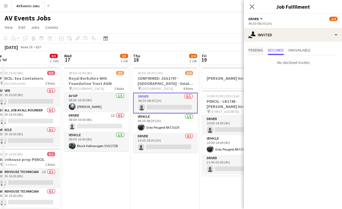
click at [256, 49] on span "Pending" at bounding box center [255, 50] width 15 height 4
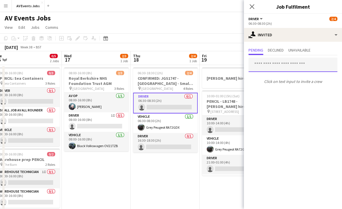
click at [282, 66] on input "text" at bounding box center [292, 65] width 89 height 14
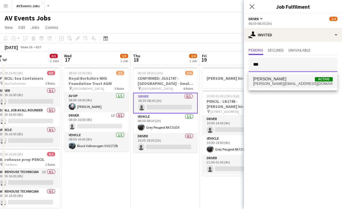
type input "***"
click at [278, 81] on span "[PERSON_NAME] Active" at bounding box center [293, 79] width 80 height 5
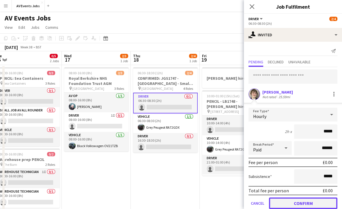
click at [295, 201] on button "Confirm" at bounding box center [303, 204] width 68 height 12
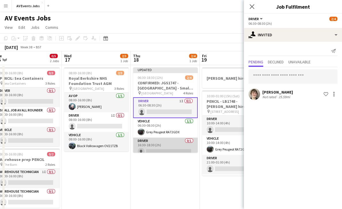
click at [170, 145] on app-card-role "Driver 0/1 16:30-18:30 (2h) single-neutral-actions" at bounding box center [165, 148] width 65 height 20
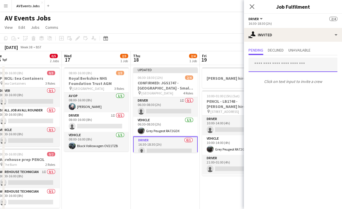
click at [292, 64] on input "text" at bounding box center [292, 65] width 89 height 14
click at [278, 51] on span "Declined" at bounding box center [276, 50] width 16 height 4
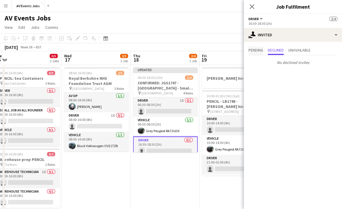
click at [257, 48] on span "Pending" at bounding box center [255, 50] width 15 height 4
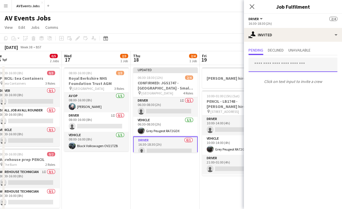
click at [271, 65] on input "text" at bounding box center [292, 65] width 89 height 14
type input "*"
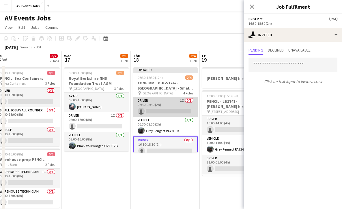
click at [164, 106] on app-card-role "Driver 1I 0/1 06:30-08:30 (2h) single-neutral-actions" at bounding box center [165, 108] width 65 height 20
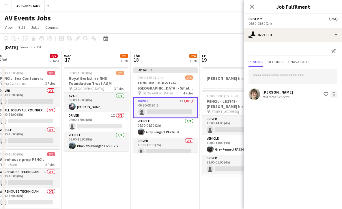
click at [332, 94] on div at bounding box center [333, 94] width 7 height 7
click at [326, 93] on div at bounding box center [171, 104] width 342 height 209
click at [326, 93] on app-icon "Shortlist crew" at bounding box center [325, 94] width 5 height 5
click at [326, 93] on app-icon "Remove crew from shortlist" at bounding box center [325, 94] width 5 height 5
click at [332, 93] on div at bounding box center [333, 94] width 7 height 7
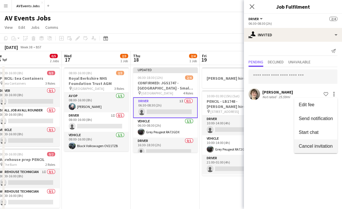
click at [308, 145] on span "Cancel invitation" at bounding box center [316, 146] width 34 height 5
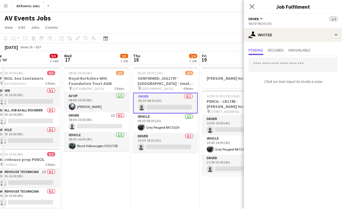
click at [168, 181] on app-date-cell "06:30-18:30 (12h) 2/4 CONFIRMED: JGS1747 - [GEOGRAPHIC_DATA] - Small PA pin Gre…" at bounding box center [165, 196] width 69 height 262
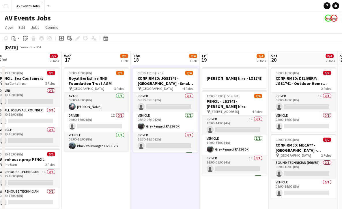
click at [168, 185] on app-date-cell "06:30-18:30 (12h) 2/4 CONFIRMED: JGS1747 - [GEOGRAPHIC_DATA] - Small PA pin Gre…" at bounding box center [165, 196] width 69 height 262
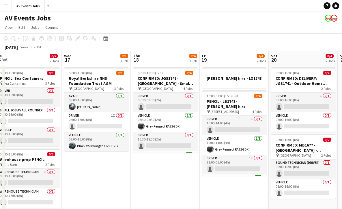
click at [168, 185] on app-date-cell "06:30-18:30 (12h) 2/4 CONFIRMED: JGS1747 - [GEOGRAPHIC_DATA] - Small PA pin Gre…" at bounding box center [165, 196] width 69 height 262
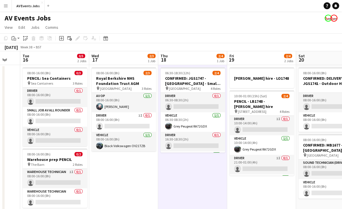
drag, startPoint x: 168, startPoint y: 185, endPoint x: 183, endPoint y: 190, distance: 16.3
click at [183, 190] on app-calendar-viewport "Sat 13 2/4 2 Jobs Sun 14 3/5 2 Jobs Mon 15 Tue 16 0/5 2 Jobs Wed 17 2/3 1 Job T…" at bounding box center [171, 189] width 342 height 276
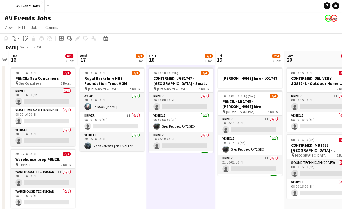
click at [183, 190] on app-date-cell "06:30-18:30 (12h) 2/4 CONFIRMED: JGS1747 - [GEOGRAPHIC_DATA] - Small PA pin Gre…" at bounding box center [180, 196] width 69 height 262
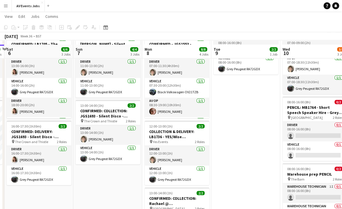
scroll to position [61, 0]
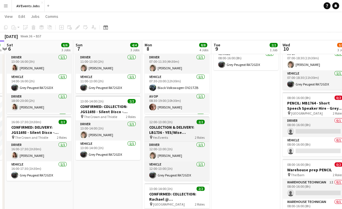
click at [178, 129] on h3 "COLLECTION & DELIVERY: LB1736 - YES/Wise [PERSON_NAME] hire & projection hire" at bounding box center [177, 130] width 65 height 10
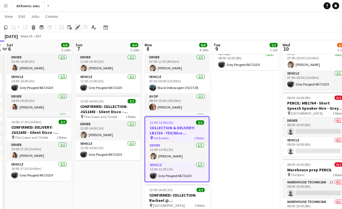
click at [77, 29] on icon "Edit" at bounding box center [77, 27] width 5 height 5
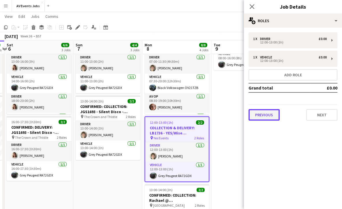
click at [257, 117] on button "Previous" at bounding box center [263, 115] width 31 height 12
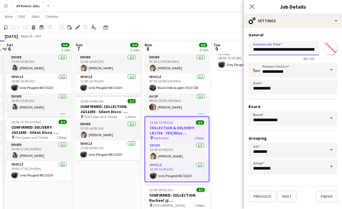
click at [301, 50] on input "**********" at bounding box center [283, 48] width 70 height 14
type input "**********"
click at [326, 197] on button "Finish" at bounding box center [327, 197] width 22 height 12
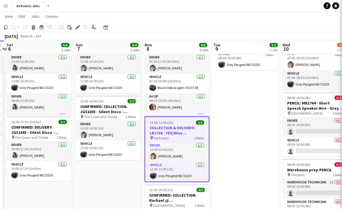
scroll to position [0, 0]
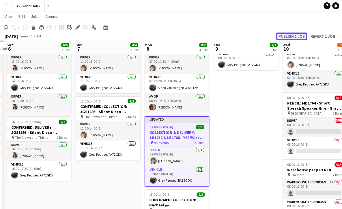
click at [292, 37] on button "Publish 1 job" at bounding box center [291, 37] width 31 height 8
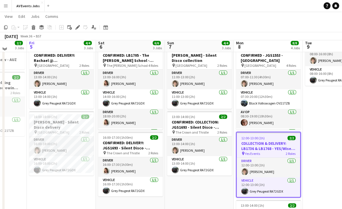
scroll to position [46, 0]
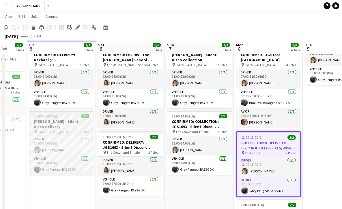
click at [63, 120] on h3 "[PERSON_NAME] - Silent Disco delivery" at bounding box center [61, 124] width 65 height 10
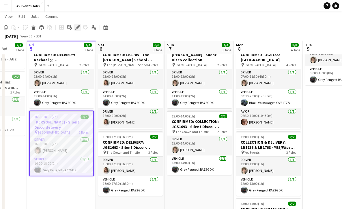
click at [77, 27] on icon at bounding box center [77, 27] width 3 height 3
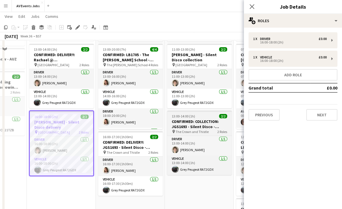
scroll to position [16, 0]
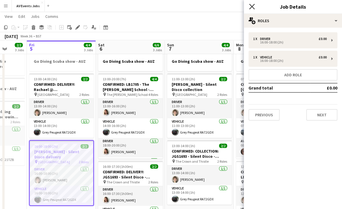
click at [250, 6] on icon "Close pop-in" at bounding box center [251, 6] width 5 height 5
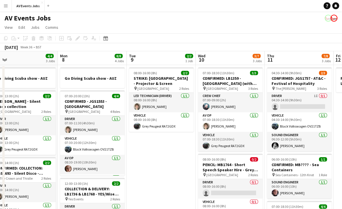
scroll to position [0, 222]
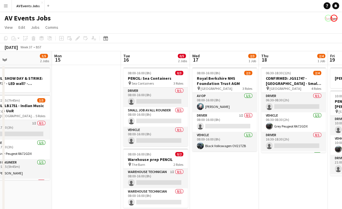
scroll to position [0, 221]
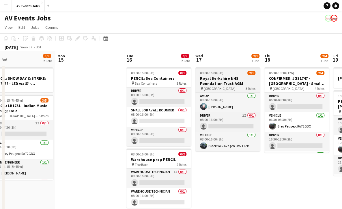
click at [236, 83] on h3 "Royal Berkshire NHS Foundation Trust AGM" at bounding box center [227, 81] width 65 height 10
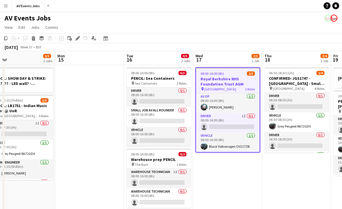
click at [81, 38] on div "Add job Add linked Job Edit Edit linked Job Applicants" at bounding box center [75, 38] width 44 height 7
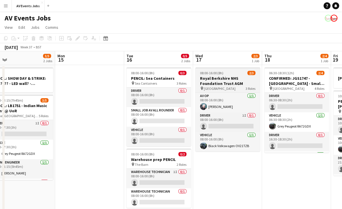
click at [228, 76] on h3 "Royal Berkshire NHS Foundation Trust AGM" at bounding box center [227, 81] width 65 height 10
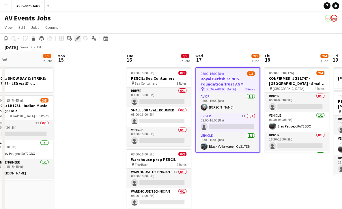
click at [79, 37] on icon at bounding box center [78, 36] width 1 height 1
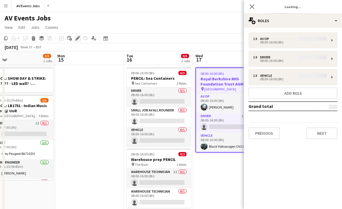
type input "*******"
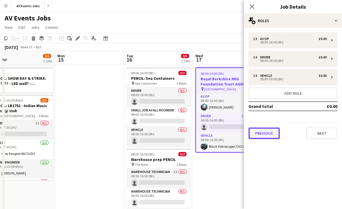
click at [254, 136] on button "Previous" at bounding box center [263, 134] width 31 height 12
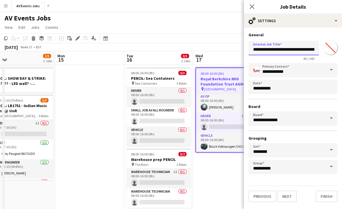
click at [254, 50] on input "**********" at bounding box center [283, 48] width 70 height 14
paste input "****"
type input "**********"
click at [327, 198] on button "Finish" at bounding box center [327, 197] width 22 height 12
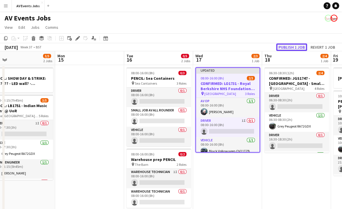
click at [291, 47] on button "Publish 1 job" at bounding box center [291, 48] width 31 height 8
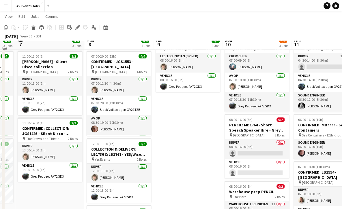
scroll to position [41, 0]
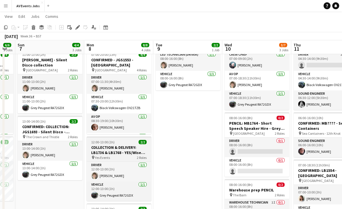
click at [115, 146] on h3 "COLLECTION & DELIVERY: LB1736 & LB1768 - YES/Wise [PERSON_NAME] hire & projecti…" at bounding box center [119, 150] width 65 height 10
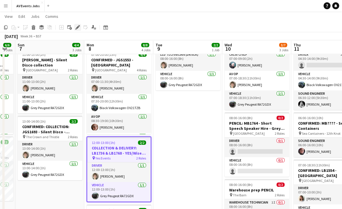
click at [78, 25] on div "Edit" at bounding box center [77, 27] width 7 height 7
type input "*******"
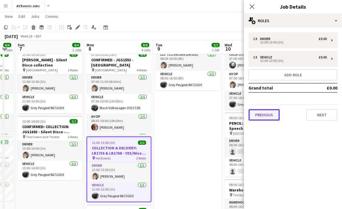
click at [265, 117] on button "Previous" at bounding box center [263, 115] width 31 height 12
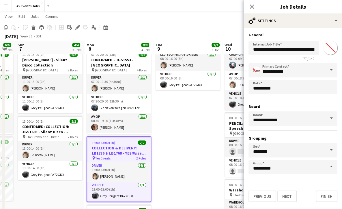
click at [282, 48] on input "**********" at bounding box center [283, 48] width 70 height 14
click at [250, 5] on icon at bounding box center [251, 6] width 5 height 5
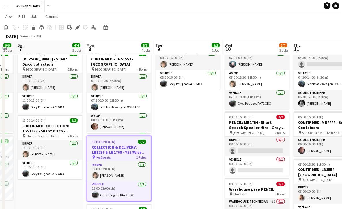
scroll to position [42, 0]
click at [78, 27] on icon at bounding box center [77, 27] width 3 height 3
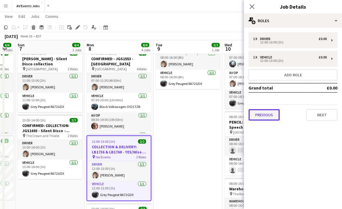
click at [263, 117] on button "Previous" at bounding box center [263, 115] width 31 height 12
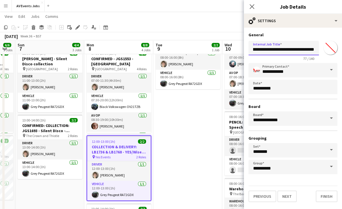
scroll to position [0, 96]
drag, startPoint x: 254, startPoint y: 49, endPoint x: 344, endPoint y: 52, distance: 90.1
click at [342, 52] on html "Menu Boards Boards Boards All jobs Status Workforce Workforce My Workforce Recr…" at bounding box center [171, 121] width 342 height 326
type input "**********"
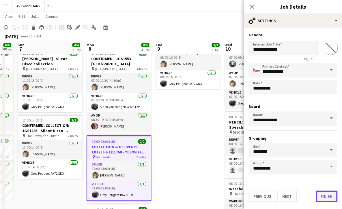
click at [323, 196] on button "Finish" at bounding box center [327, 197] width 22 height 12
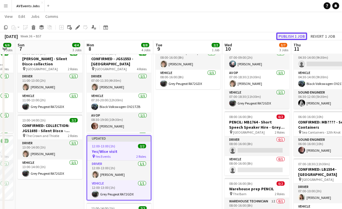
click at [293, 35] on button "Publish 1 job" at bounding box center [291, 37] width 31 height 8
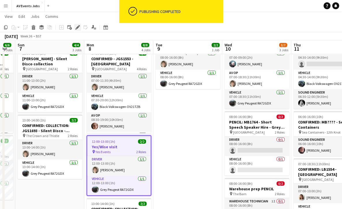
click at [75, 28] on div "Edit" at bounding box center [77, 27] width 7 height 7
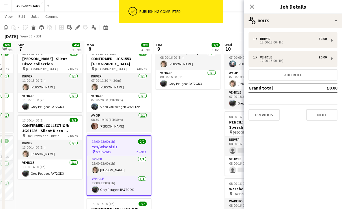
click at [317, 122] on div "1 x Driver £0.00 12:00-13:00 (1h) 1 x Vehicle £0.00 12:00-13:00 (1h) Add role G…" at bounding box center [293, 77] width 98 height 98
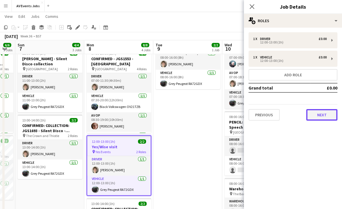
click at [318, 118] on button "Next" at bounding box center [321, 115] width 31 height 12
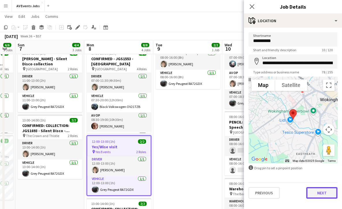
click at [325, 193] on button "Next" at bounding box center [321, 194] width 31 height 12
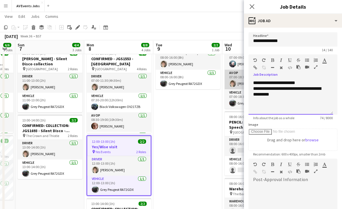
drag, startPoint x: 278, startPoint y: 92, endPoint x: 242, endPoint y: 74, distance: 40.1
click at [242, 74] on body "Menu Boards Boards Boards All jobs Status Workforce Workforce My Workforce Recr…" at bounding box center [171, 121] width 342 height 326
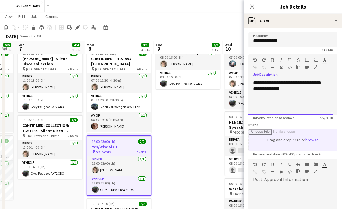
scroll to position [76, 0]
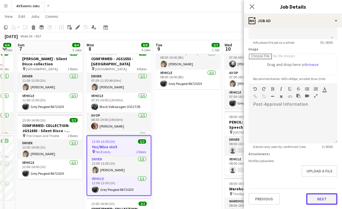
click at [306, 202] on button "Next" at bounding box center [321, 200] width 31 height 12
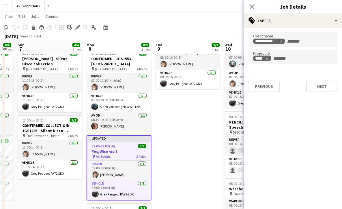
scroll to position [0, 0]
click at [330, 84] on button "Next" at bounding box center [321, 87] width 31 height 12
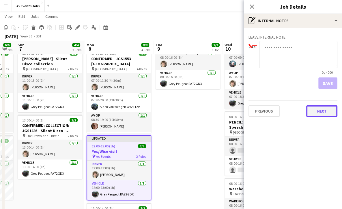
click at [322, 117] on button "Next" at bounding box center [321, 112] width 31 height 12
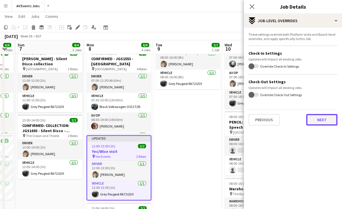
click at [318, 118] on button "Next" at bounding box center [321, 120] width 31 height 12
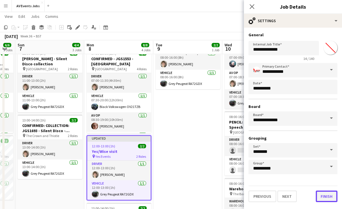
click at [323, 198] on button "Finish" at bounding box center [327, 197] width 22 height 12
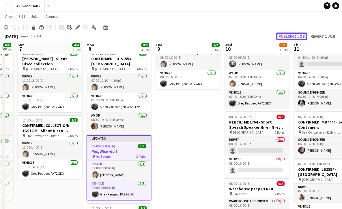
click at [285, 34] on button "Publish 1 job" at bounding box center [291, 37] width 31 height 8
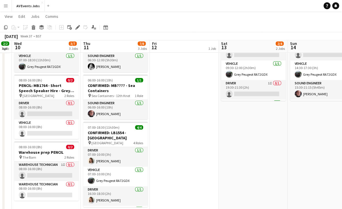
scroll to position [79, 0]
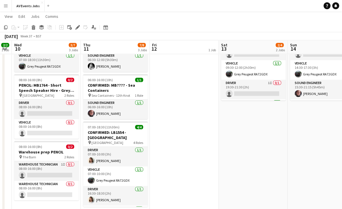
drag, startPoint x: 214, startPoint y: 119, endPoint x: 204, endPoint y: 122, distance: 10.8
click at [204, 122] on app-date-cell "PENCIL: BUILD DAY: JGS???? - LED wall? - Business Design Centre" at bounding box center [184, 114] width 69 height 256
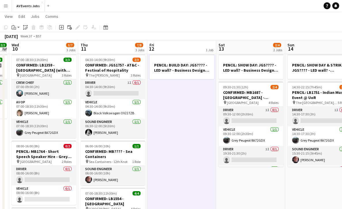
scroll to position [0, 0]
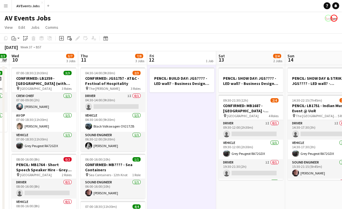
click at [258, 196] on app-date-cell "PENCIL: SHOW DAY: JGS???? - LED wall? - Business Design Centre 09:30-21:30 (12h…" at bounding box center [250, 193] width 69 height 256
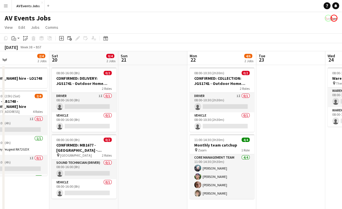
scroll to position [0, 227]
drag, startPoint x: 239, startPoint y: 177, endPoint x: 307, endPoint y: 164, distance: 69.9
click at [307, 164] on app-date-cell at bounding box center [290, 193] width 69 height 256
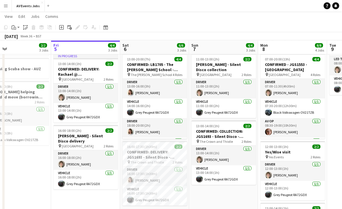
scroll to position [36, 0]
click at [162, 152] on h3 "CONFIRMED: DELIVERY: JGS1693 - Silent Disco - Reanne" at bounding box center [154, 155] width 65 height 10
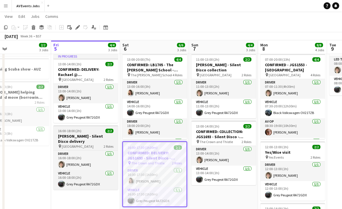
click at [98, 136] on h3 "[PERSON_NAME] - Silent Disco delivery" at bounding box center [85, 139] width 65 height 10
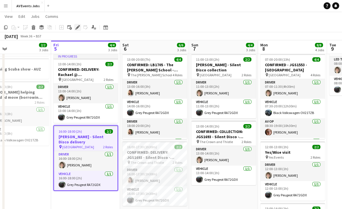
click at [77, 28] on icon at bounding box center [77, 27] width 3 height 3
type input "**********"
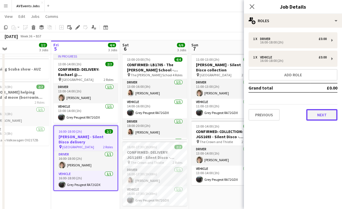
click at [313, 115] on button "Next" at bounding box center [321, 115] width 31 height 12
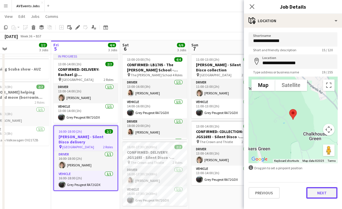
click at [319, 192] on button "Next" at bounding box center [321, 194] width 31 height 12
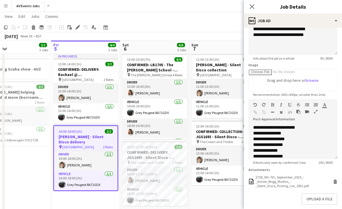
scroll to position [16, 0]
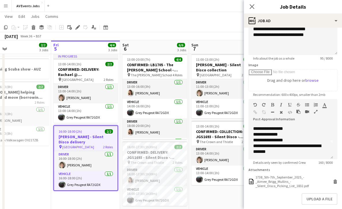
click at [255, 5] on div "Close pop-in" at bounding box center [252, 6] width 16 height 13
click at [254, 6] on icon "Close pop-in" at bounding box center [251, 6] width 5 height 5
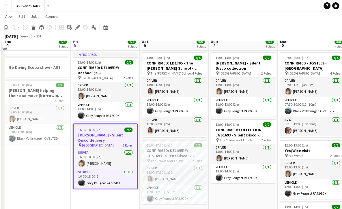
scroll to position [39, 0]
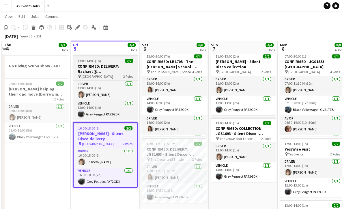
click at [108, 70] on h3 "CONFIRMED: DELIVERY: Rachael @ [GEOGRAPHIC_DATA]" at bounding box center [105, 69] width 65 height 10
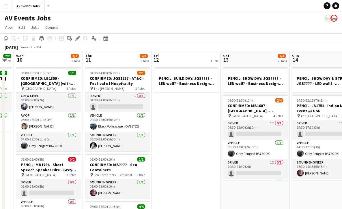
scroll to position [0, 194]
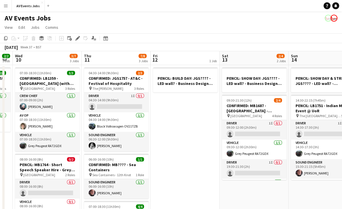
click at [191, 123] on app-date-cell "PENCIL: BUILD DAY: JGS???? - LED wall? - Business Design Centre" at bounding box center [185, 193] width 69 height 256
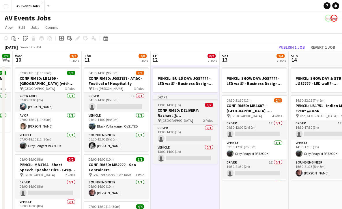
click at [179, 111] on h3 "CONFIRMED: DELIVERY: Rachael @ [GEOGRAPHIC_DATA]" at bounding box center [185, 113] width 65 height 10
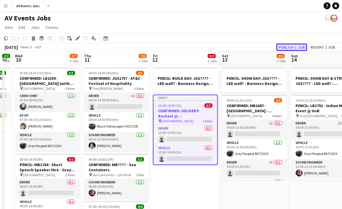
click at [293, 49] on button "Publish 1 job" at bounding box center [291, 48] width 31 height 8
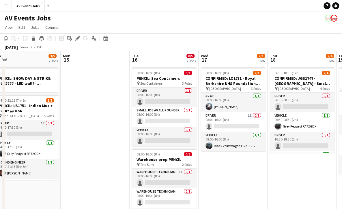
scroll to position [0, 216]
click at [92, 134] on app-date-cell at bounding box center [94, 193] width 69 height 256
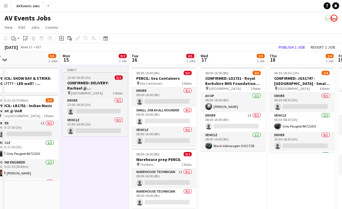
click at [92, 84] on h3 "CONFIRMED: DELIVERY: Rachael @ [GEOGRAPHIC_DATA]" at bounding box center [95, 85] width 65 height 10
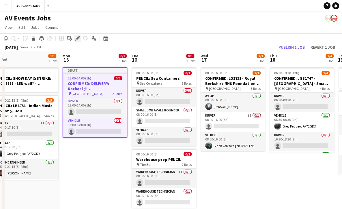
click at [77, 36] on div "Edit" at bounding box center [77, 38] width 7 height 7
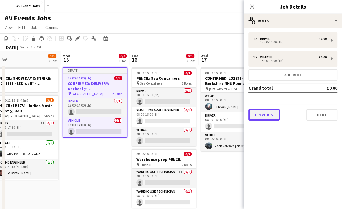
click at [268, 117] on button "Previous" at bounding box center [263, 115] width 31 height 12
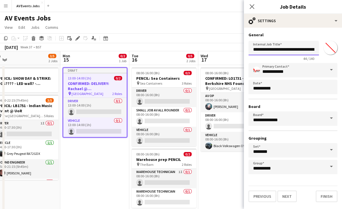
click at [284, 50] on input "**********" at bounding box center [283, 48] width 70 height 14
type input "**********"
click at [322, 196] on button "Finish" at bounding box center [327, 197] width 22 height 12
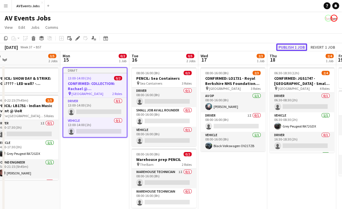
click at [293, 46] on button "Publish 1 job" at bounding box center [291, 48] width 31 height 8
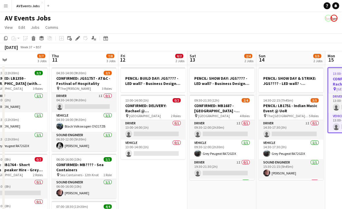
scroll to position [0, 158]
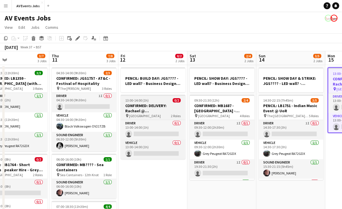
click at [164, 101] on div "13:00-14:00 (1h) 0/2" at bounding box center [153, 100] width 65 height 4
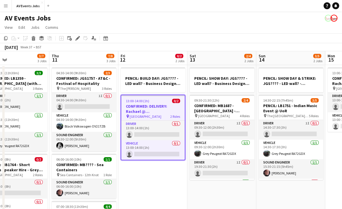
click at [166, 190] on app-date-cell "PENCIL: BUILD DAY: JGS???? - LED wall? - Business Design Centre 13:00-14:00 (1h…" at bounding box center [152, 193] width 69 height 256
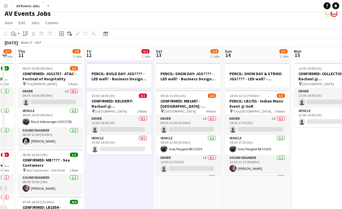
scroll to position [0, 168]
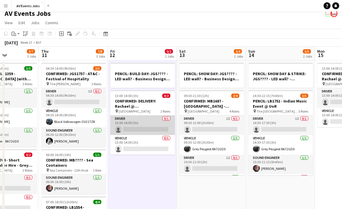
click at [152, 117] on app-card-role "Driver 0/1 13:00-14:00 (1h) single-neutral-actions" at bounding box center [142, 126] width 65 height 20
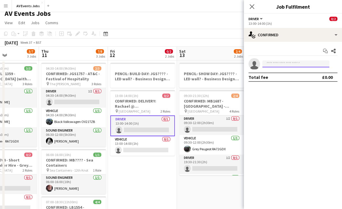
click at [272, 63] on input at bounding box center [295, 64] width 67 height 7
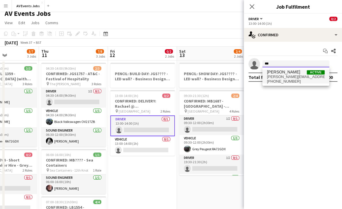
type input "***"
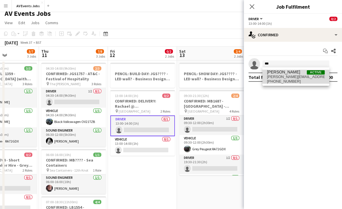
click at [280, 78] on span "[PERSON_NAME][EMAIL_ADDRESS][DOMAIN_NAME]" at bounding box center [296, 77] width 58 height 5
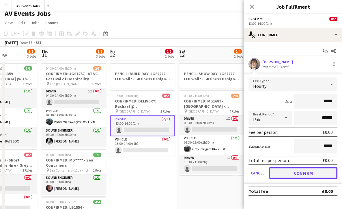
click at [287, 175] on button "Confirm" at bounding box center [303, 174] width 68 height 12
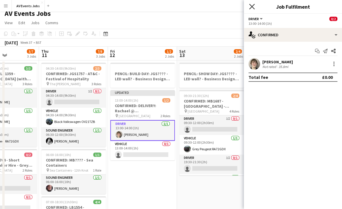
click at [252, 9] on icon "Close pop-in" at bounding box center [251, 6] width 5 height 5
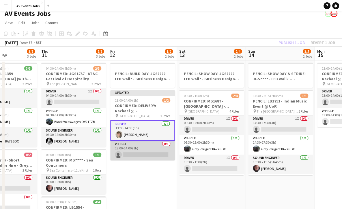
click at [142, 145] on app-card-role "Vehicle 0/1 13:00-14:00 (1h) single-neutral-actions" at bounding box center [142, 151] width 65 height 20
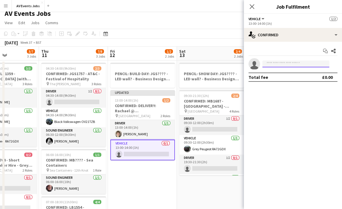
click at [273, 63] on input at bounding box center [295, 64] width 67 height 7
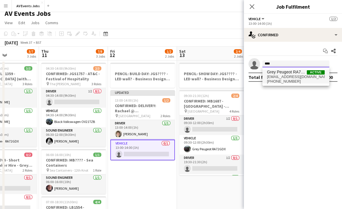
type input "****"
click at [281, 77] on span "greypeugeot_ra72gdx@av-events.co.uk" at bounding box center [296, 77] width 58 height 5
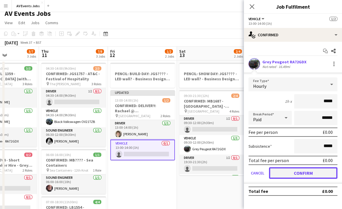
click at [296, 174] on button "Confirm" at bounding box center [303, 174] width 68 height 12
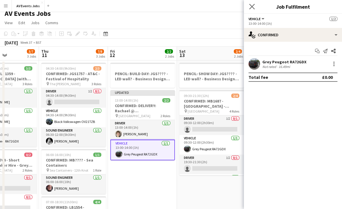
click at [254, 6] on app-icon "Close pop-in" at bounding box center [252, 7] width 8 height 8
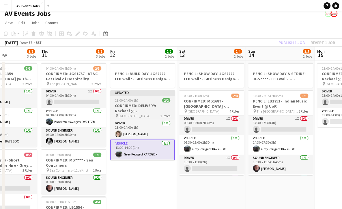
click at [158, 99] on div "13:00-14:00 (1h) 2/2" at bounding box center [142, 100] width 65 height 4
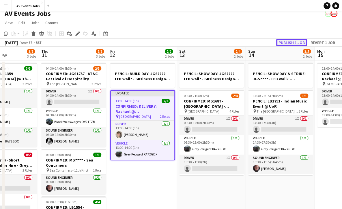
click at [293, 42] on button "Publish 1 job" at bounding box center [291, 43] width 31 height 8
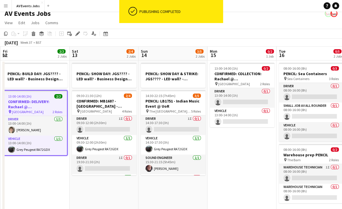
scroll to position [0, 209]
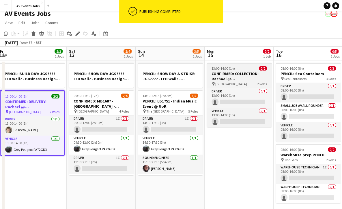
click at [245, 80] on h3 "CONFIRMED: COLLECTION: Rachael @ [GEOGRAPHIC_DATA]" at bounding box center [239, 76] width 65 height 10
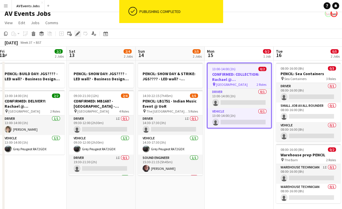
click at [78, 33] on icon at bounding box center [77, 33] width 3 height 3
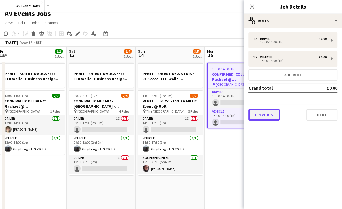
click at [266, 117] on button "Previous" at bounding box center [263, 115] width 31 height 12
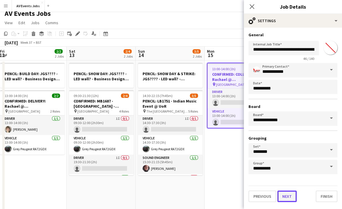
click at [293, 198] on button "Next" at bounding box center [286, 197] width 19 height 12
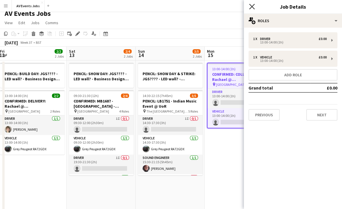
click at [249, 6] on icon "Close pop-in" at bounding box center [251, 6] width 5 height 5
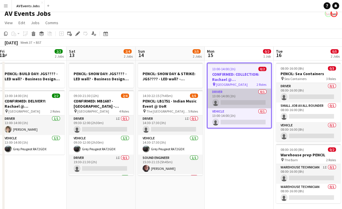
click at [239, 95] on app-card-role "Driver 0/1 13:00-14:00 (1h) single-neutral-actions" at bounding box center [238, 99] width 63 height 20
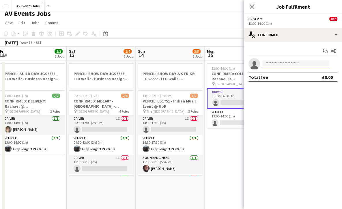
click at [296, 62] on input at bounding box center [295, 64] width 67 height 7
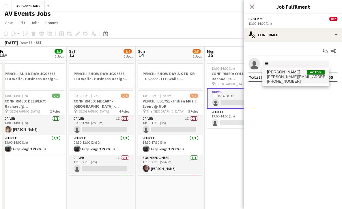
type input "***"
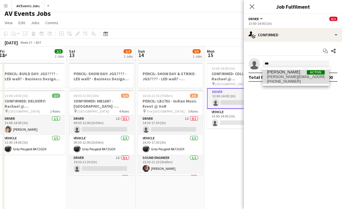
click at [289, 74] on span "[PERSON_NAME] Active" at bounding box center [296, 72] width 58 height 5
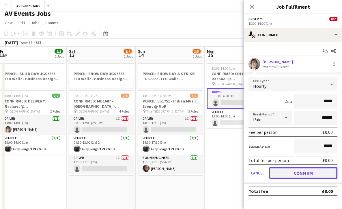
click at [292, 175] on button "Confirm" at bounding box center [303, 174] width 68 height 12
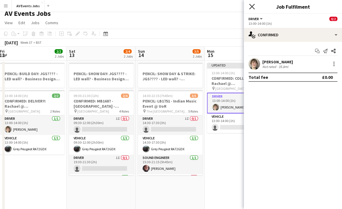
click at [251, 9] on icon "Close pop-in" at bounding box center [251, 6] width 5 height 5
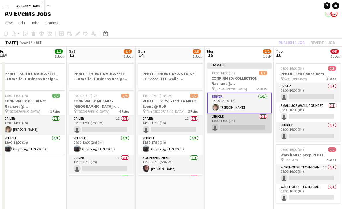
click at [234, 118] on app-card-role "Vehicle 0/1 13:00-14:00 (1h) single-neutral-actions" at bounding box center [239, 124] width 65 height 20
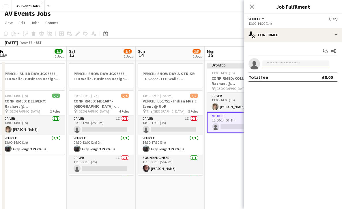
click at [271, 66] on input at bounding box center [295, 64] width 67 height 7
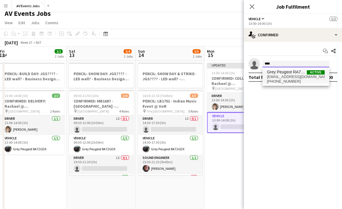
type input "****"
click at [280, 74] on span "Grey Peugeot RA72GDX" at bounding box center [287, 72] width 40 height 5
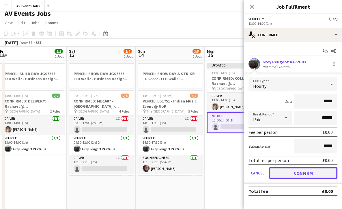
click at [298, 175] on button "Confirm" at bounding box center [303, 174] width 68 height 12
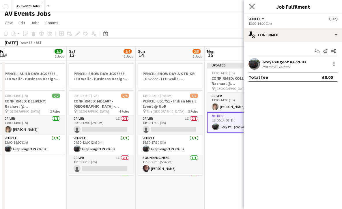
click at [254, 8] on icon "Close pop-in" at bounding box center [251, 6] width 5 height 5
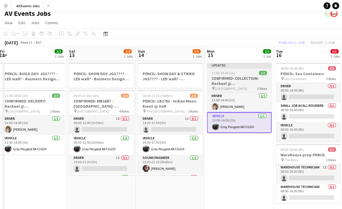
click at [233, 74] on span "13:00-14:00 (1h)" at bounding box center [222, 73] width 23 height 4
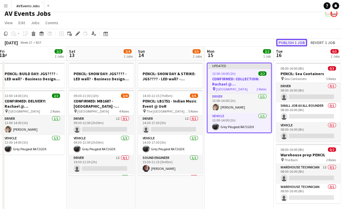
click at [292, 44] on button "Publish 1 job" at bounding box center [291, 43] width 31 height 8
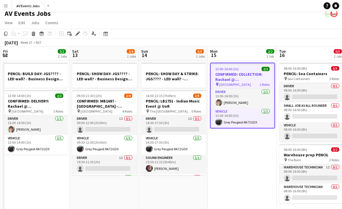
scroll to position [0, 216]
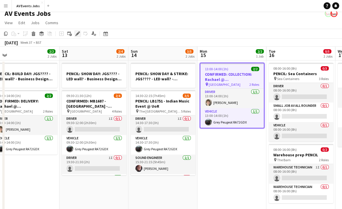
click at [75, 34] on div "Edit" at bounding box center [77, 33] width 7 height 7
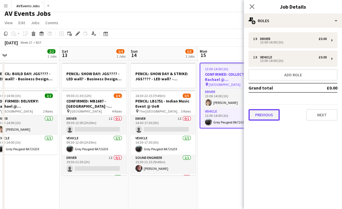
click at [267, 119] on button "Previous" at bounding box center [263, 115] width 31 height 12
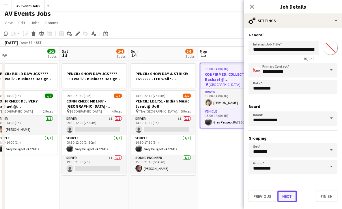
click at [291, 199] on button "Next" at bounding box center [286, 197] width 19 height 12
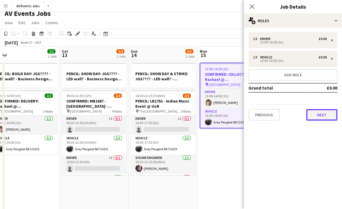
click at [323, 113] on button "Next" at bounding box center [321, 115] width 31 height 12
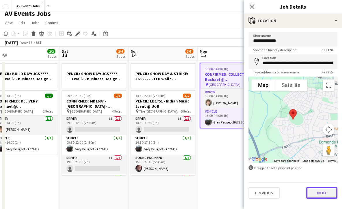
click at [323, 193] on button "Next" at bounding box center [321, 194] width 31 height 12
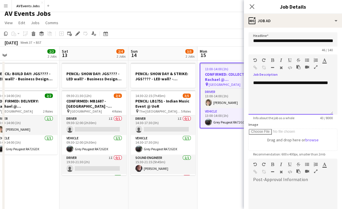
click at [294, 88] on div "**********" at bounding box center [290, 97] width 85 height 35
click at [300, 91] on div "**********" at bounding box center [290, 97] width 85 height 35
click at [306, 79] on div "**********" at bounding box center [292, 95] width 89 height 39
click at [306, 81] on div "**********" at bounding box center [290, 97] width 85 height 35
drag, startPoint x: 296, startPoint y: 83, endPoint x: 299, endPoint y: 96, distance: 13.4
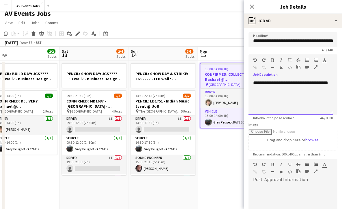
click at [299, 96] on div "**********" at bounding box center [290, 97] width 85 height 35
drag, startPoint x: 273, startPoint y: 88, endPoint x: 242, endPoint y: 83, distance: 31.6
click at [242, 83] on body "Menu Boards Boards Boards All jobs Status Workforce Workforce My Workforce Recr…" at bounding box center [171, 156] width 342 height 322
copy div "**********"
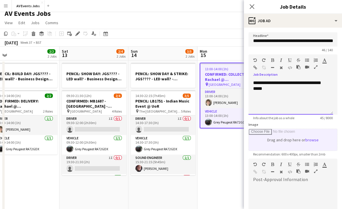
scroll to position [76, 0]
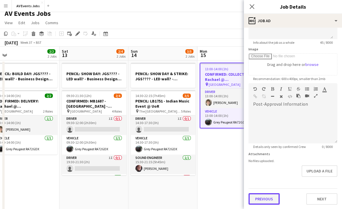
click at [267, 197] on button "Previous" at bounding box center [263, 200] width 31 height 12
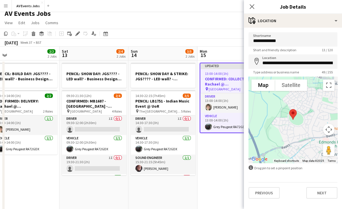
scroll to position [0, 0]
click at [318, 192] on button "Next" at bounding box center [321, 194] width 31 height 12
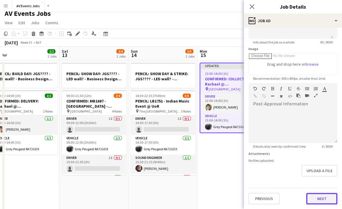
click at [322, 177] on form "**********" at bounding box center [293, 80] width 98 height 248
click at [320, 195] on button "Next" at bounding box center [321, 200] width 31 height 12
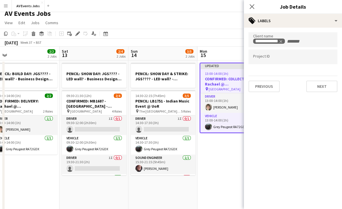
scroll to position [0, 0]
click at [317, 86] on button "Next" at bounding box center [321, 87] width 31 height 12
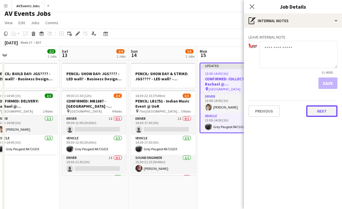
click at [323, 111] on button "Next" at bounding box center [321, 112] width 31 height 12
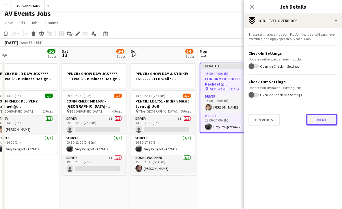
click at [322, 124] on button "Next" at bounding box center [321, 120] width 31 height 12
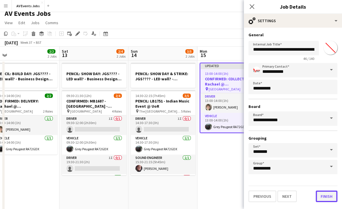
click at [321, 195] on button "Finish" at bounding box center [327, 197] width 22 height 12
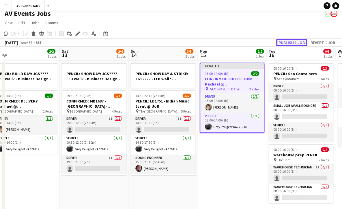
click at [284, 44] on button "Publish 1 job" at bounding box center [291, 43] width 31 height 8
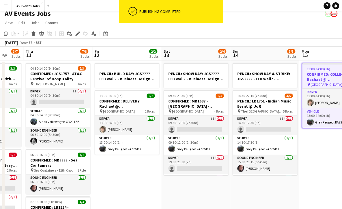
scroll to position [0, 183]
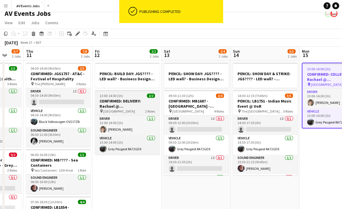
click at [140, 100] on h3 "CONFIRMED: DELIVERY: Rachael @ [GEOGRAPHIC_DATA]" at bounding box center [127, 104] width 65 height 10
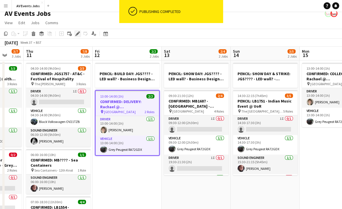
click at [76, 35] on icon "Edit" at bounding box center [77, 33] width 5 height 5
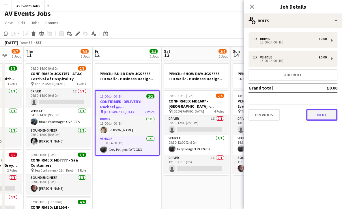
click at [318, 118] on button "Next" at bounding box center [321, 115] width 31 height 12
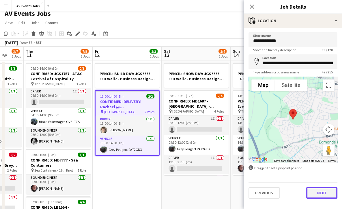
click at [325, 196] on button "Next" at bounding box center [321, 194] width 31 height 12
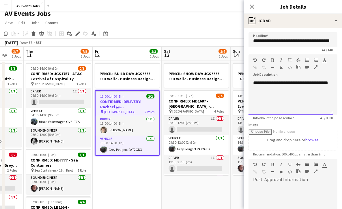
click at [293, 94] on div "**********" at bounding box center [290, 97] width 85 height 35
paste div
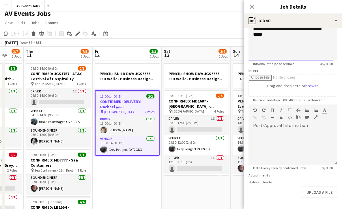
scroll to position [76, 0]
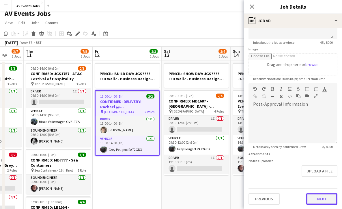
click at [313, 196] on button "Next" at bounding box center [321, 200] width 31 height 12
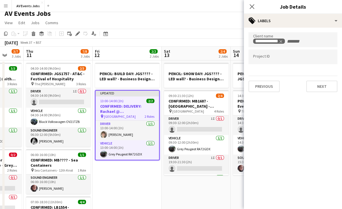
type input "*******"
click at [319, 85] on button "Next" at bounding box center [321, 87] width 31 height 12
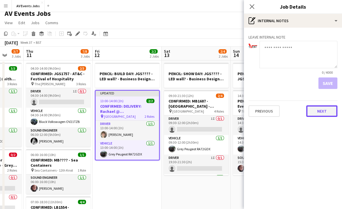
click at [321, 111] on button "Next" at bounding box center [321, 112] width 31 height 12
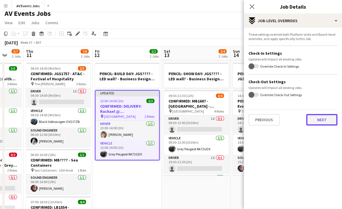
click at [324, 122] on button "Next" at bounding box center [321, 120] width 31 height 12
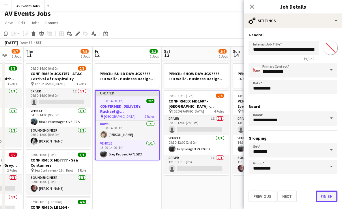
click at [325, 196] on button "Finish" at bounding box center [327, 197] width 22 height 12
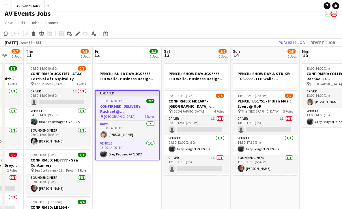
click at [298, 39] on div "September 2025 Week 37 • BST Publish 1 job Revert 1 job" at bounding box center [171, 43] width 342 height 8
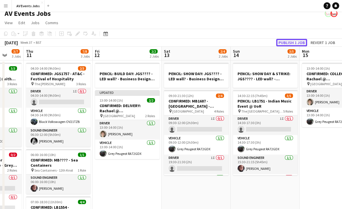
click at [297, 42] on button "Publish 1 job" at bounding box center [291, 43] width 31 height 8
